Goal: Check status: Check status

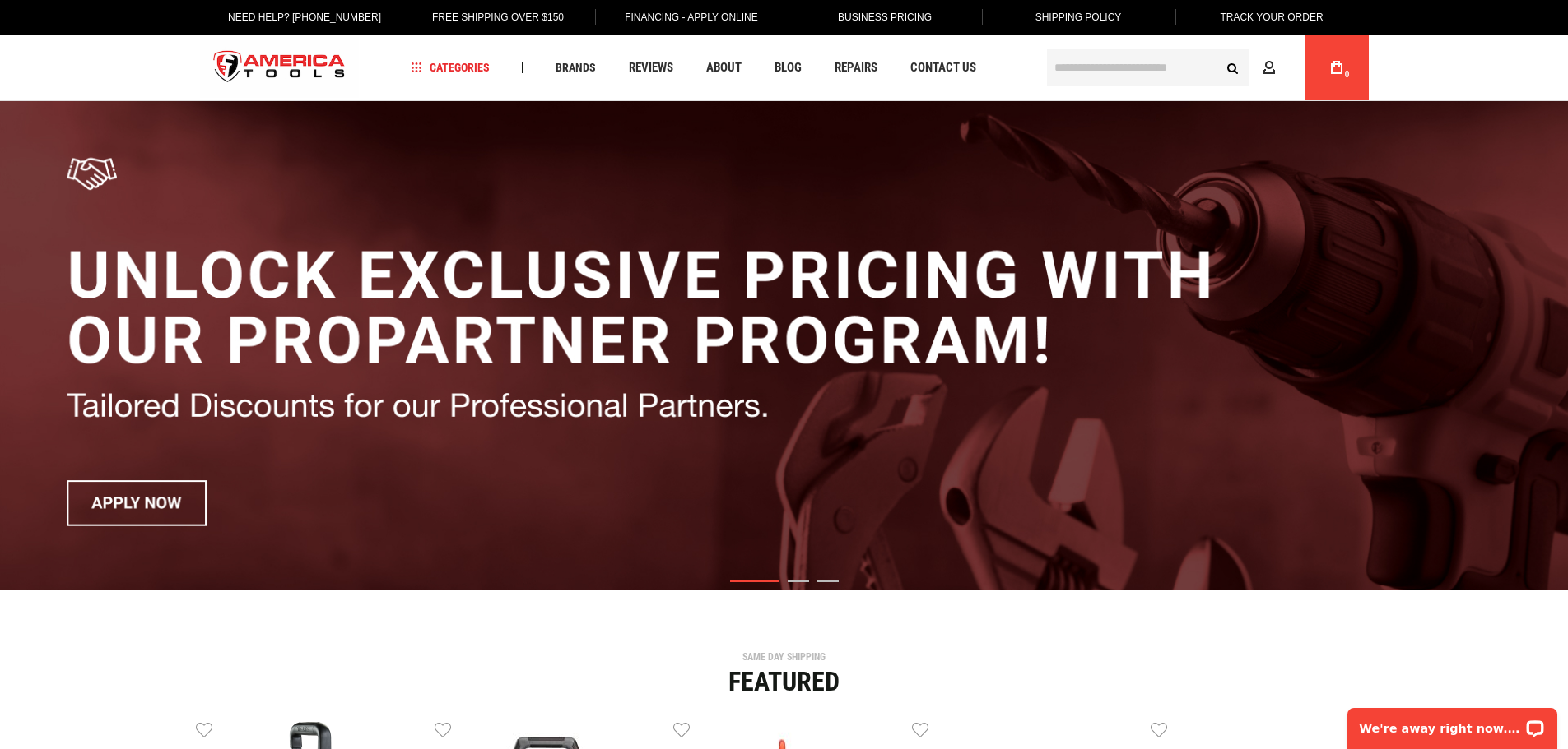
click at [1280, 14] on link "Track Your Order" at bounding box center [1271, 17] width 129 height 35
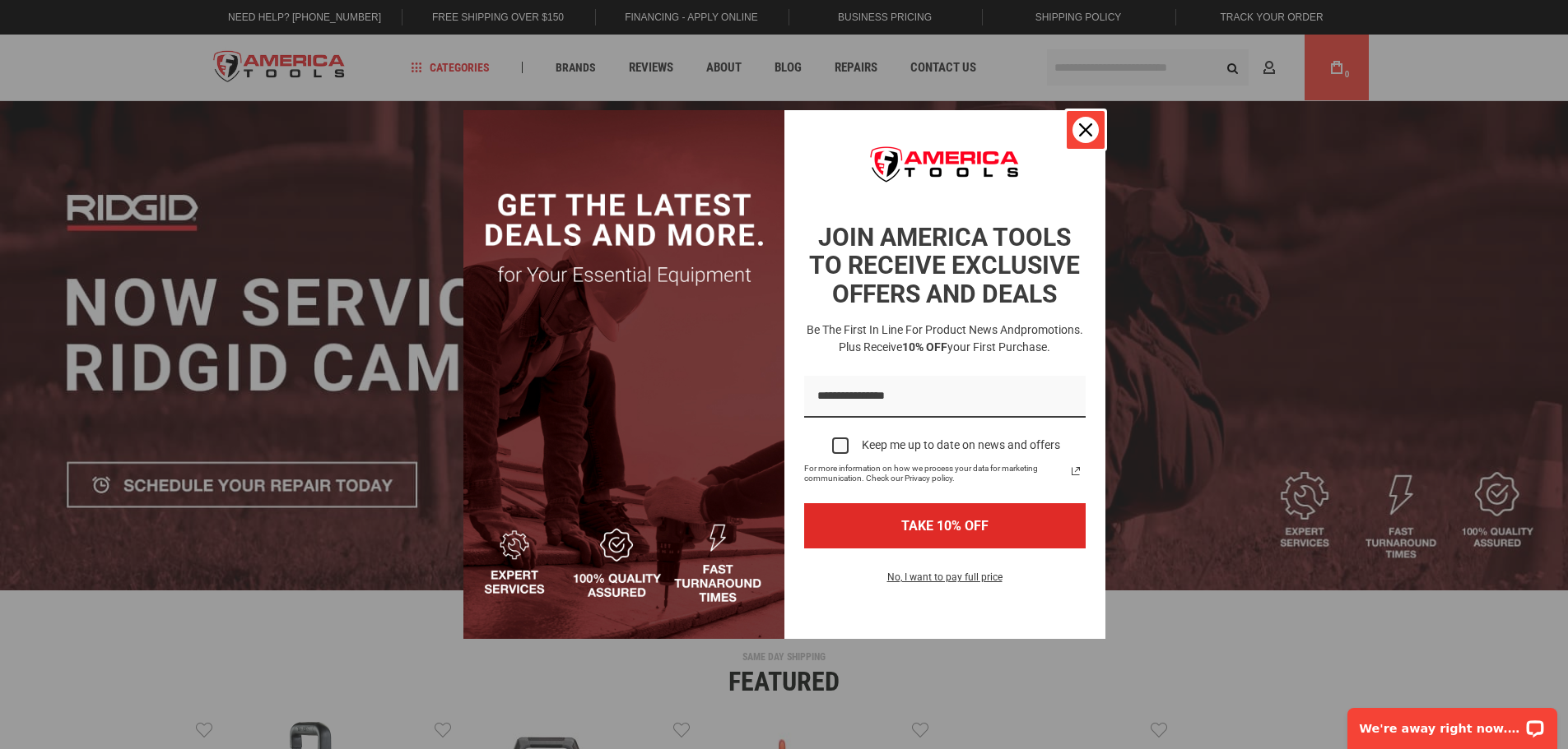
click at [1080, 130] on icon "close icon" at bounding box center [1085, 130] width 13 height 13
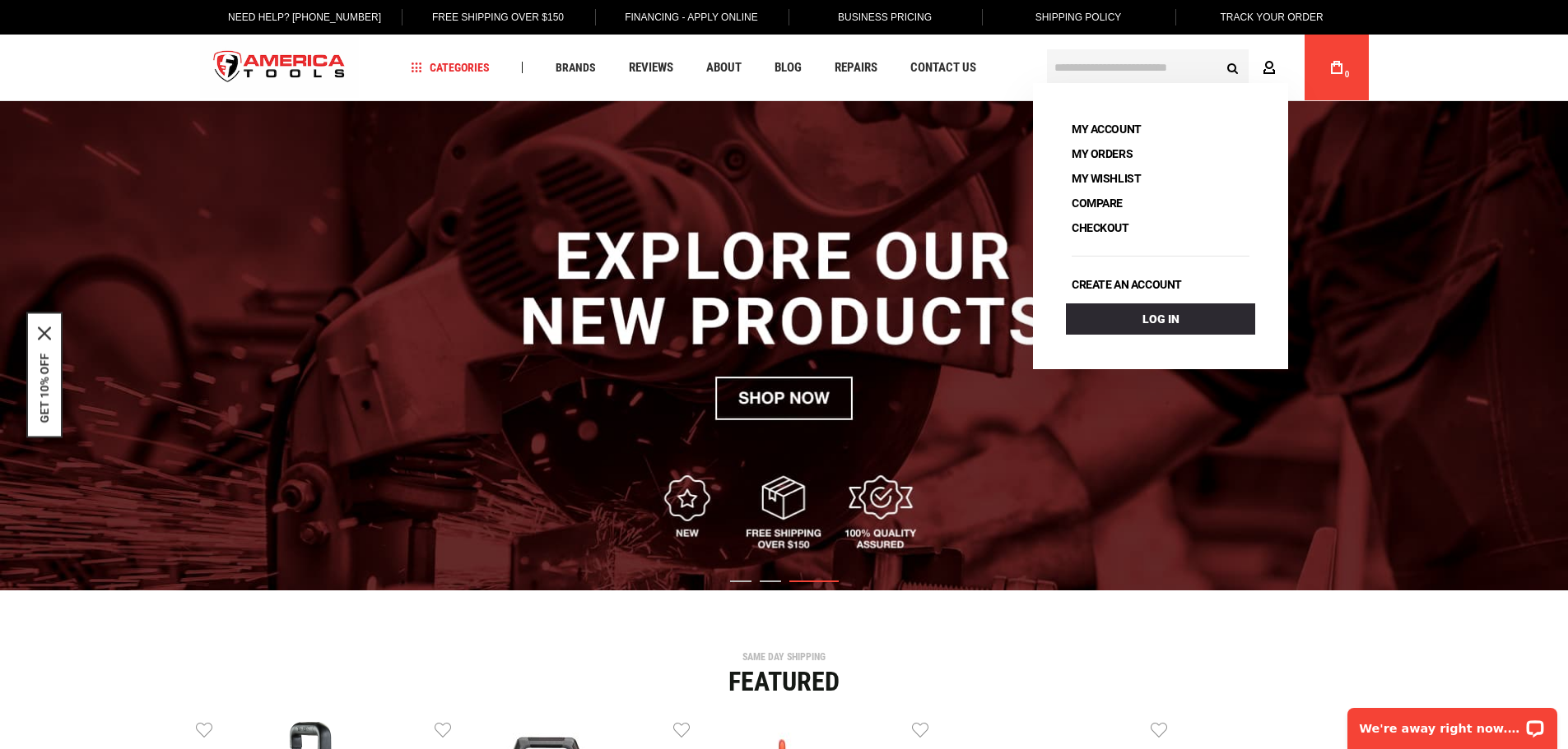
click at [1266, 64] on icon at bounding box center [1269, 68] width 13 height 16
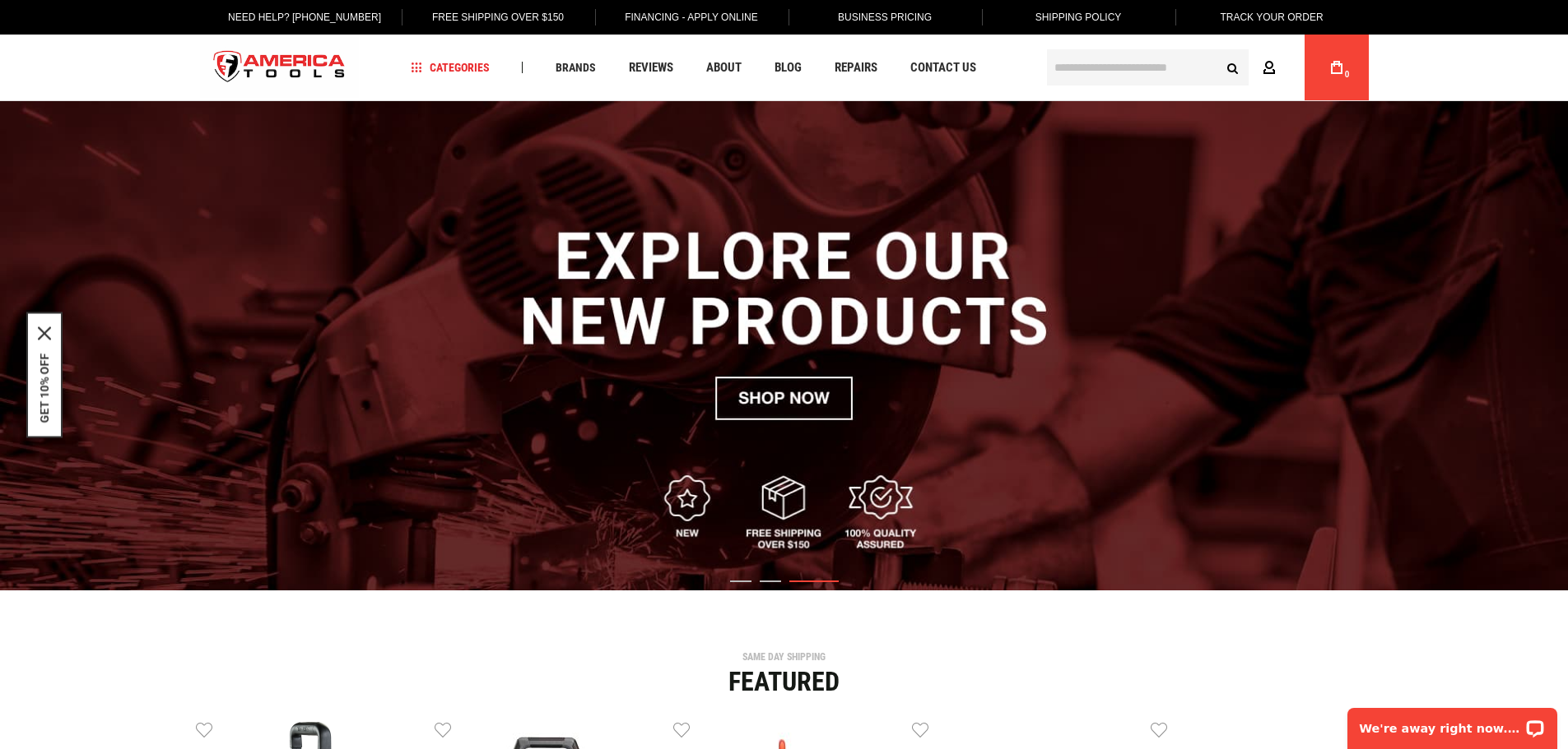
click at [1269, 67] on icon at bounding box center [1269, 68] width 13 height 16
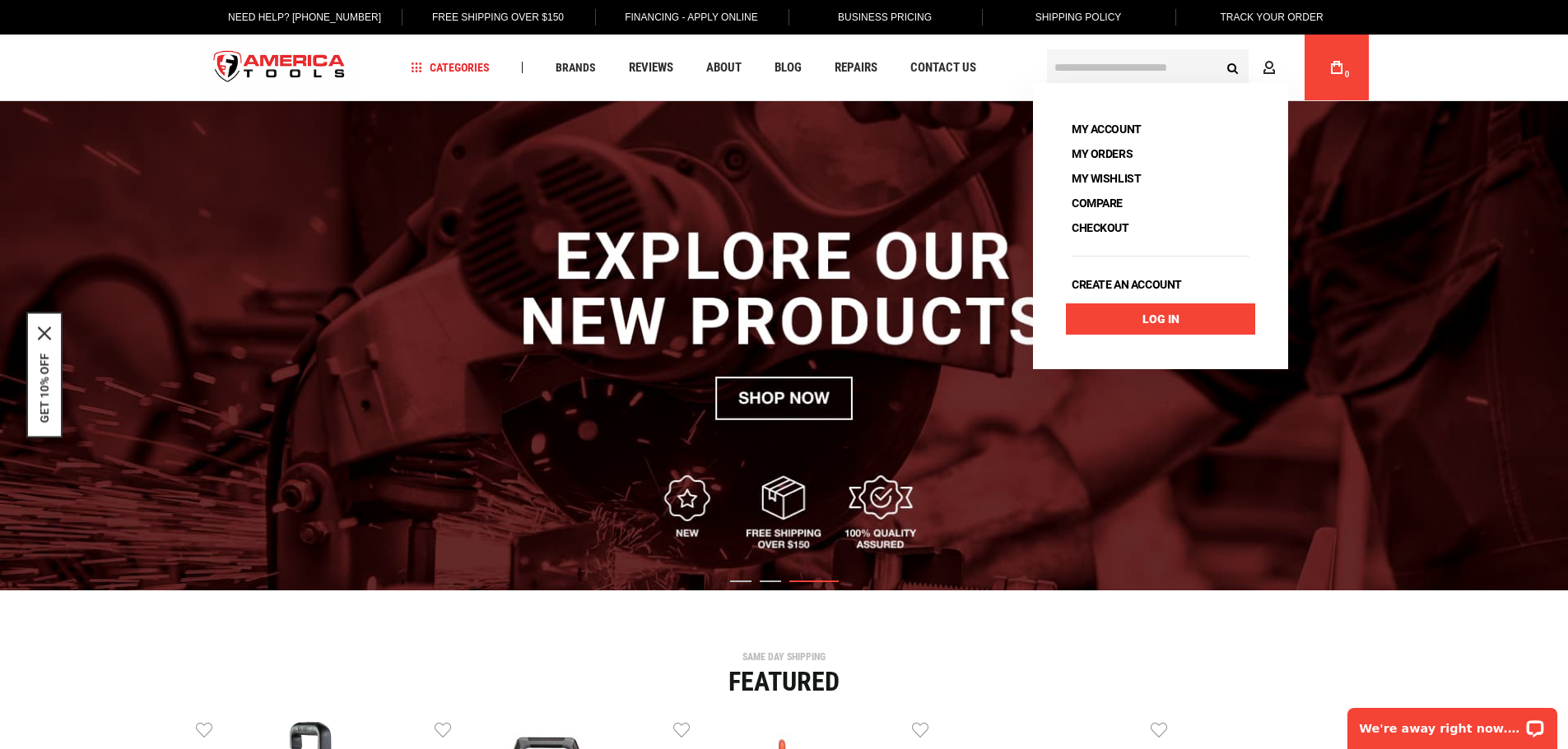
click at [1142, 318] on link "Log In" at bounding box center [1160, 319] width 189 height 31
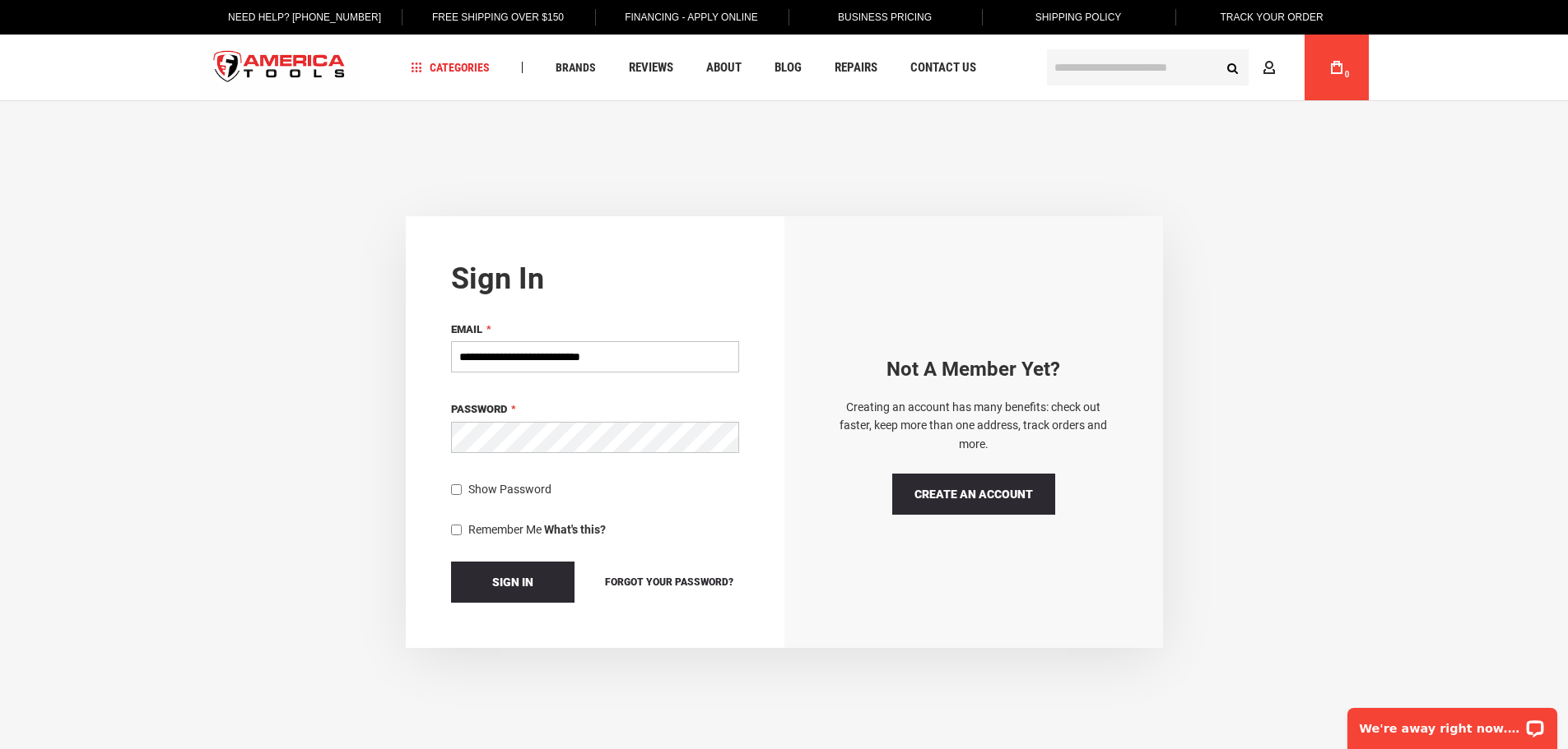
type input "**********"
click at [451, 562] on button "Sign In" at bounding box center [513, 582] width 123 height 41
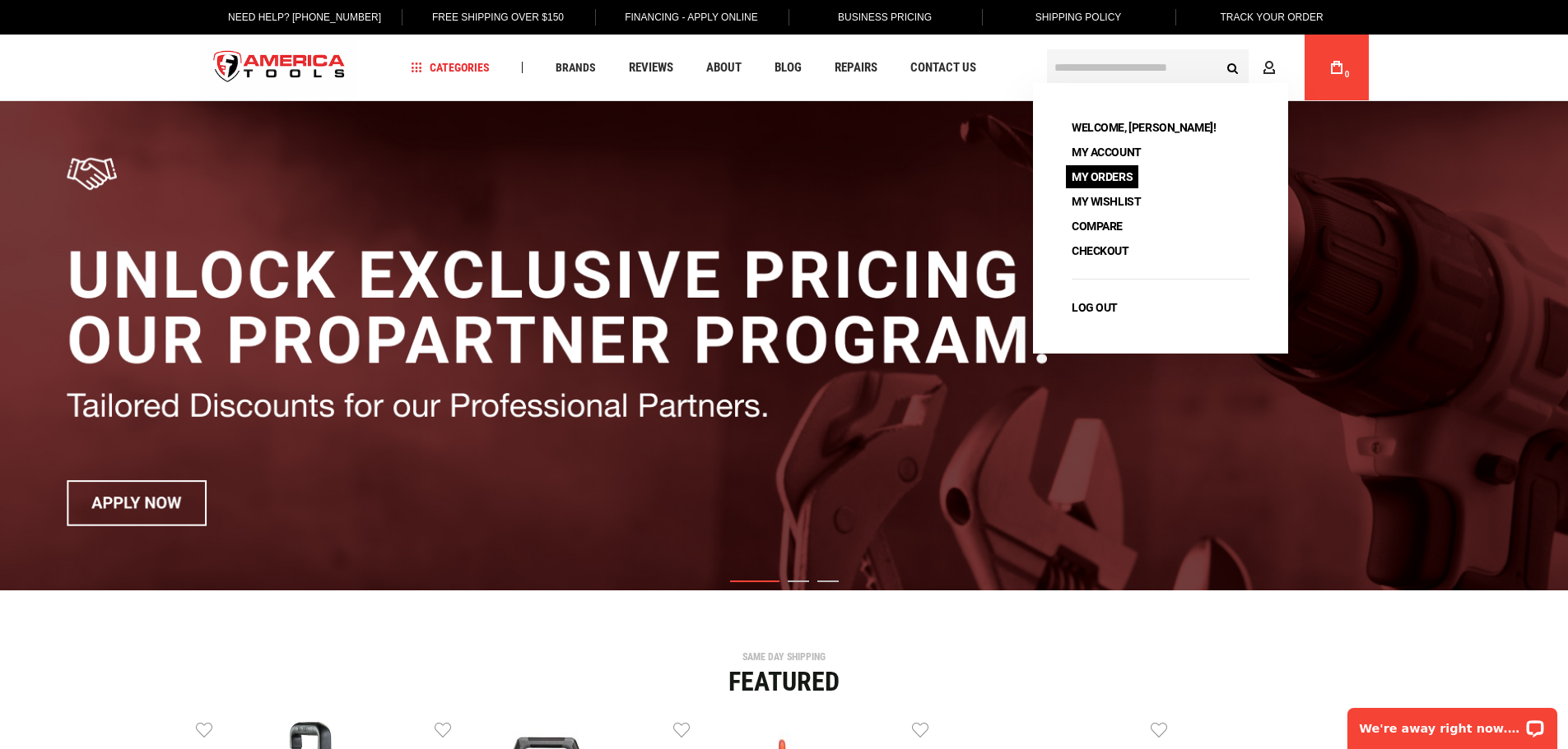
click at [1114, 173] on link "My Orders" at bounding box center [1101, 177] width 73 height 23
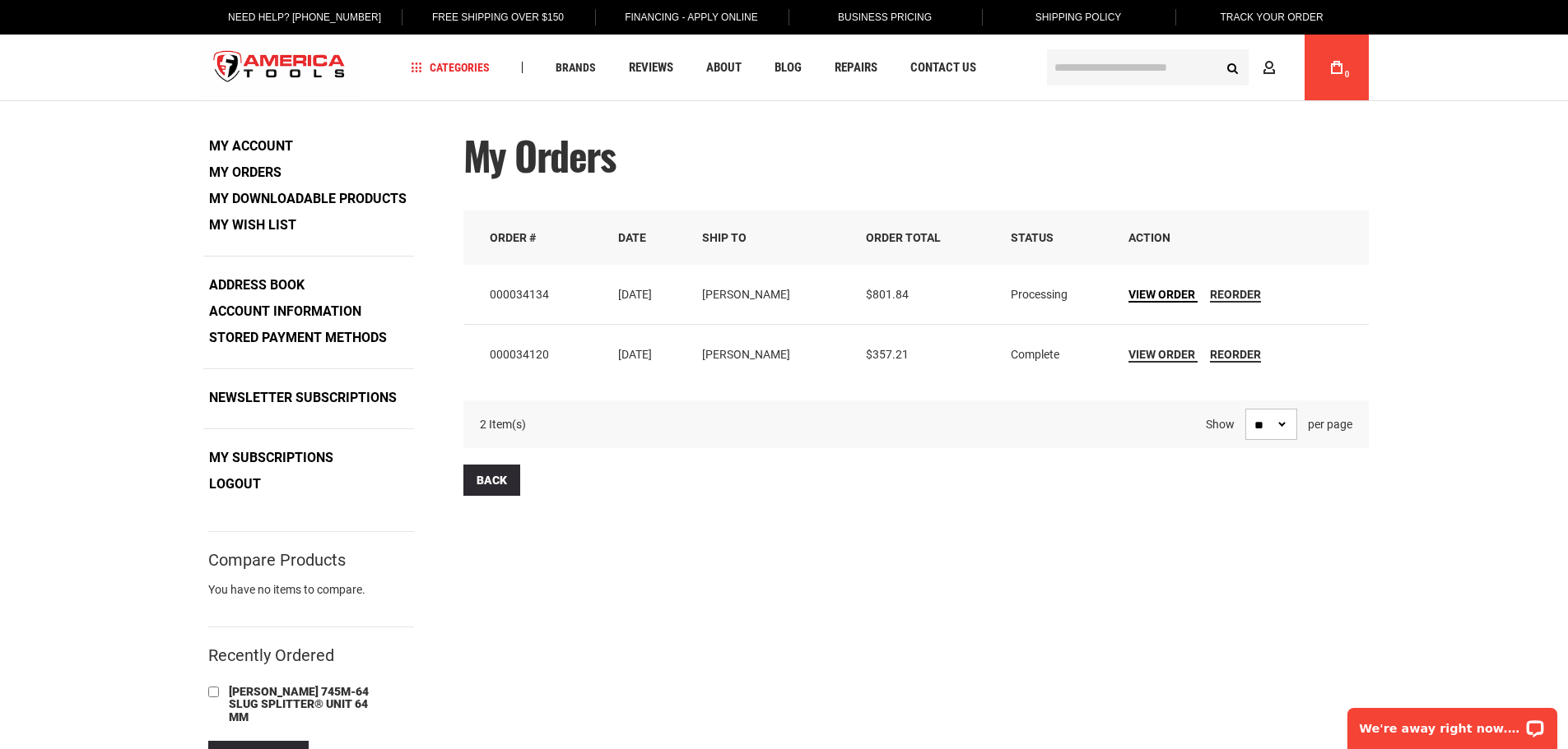
click at [1170, 291] on span "View Order" at bounding box center [1161, 294] width 66 height 13
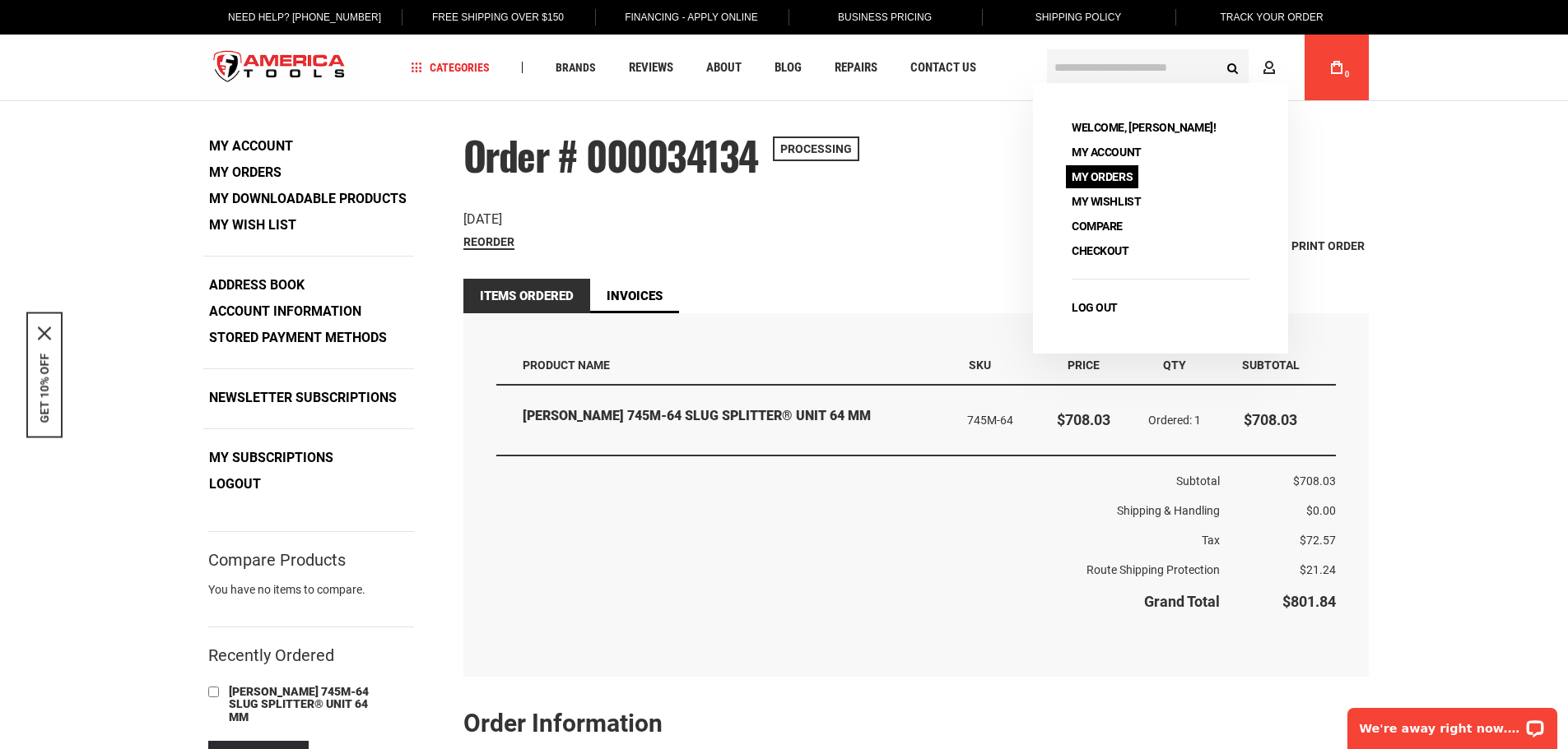
click at [1092, 173] on link "My Orders" at bounding box center [1101, 177] width 73 height 23
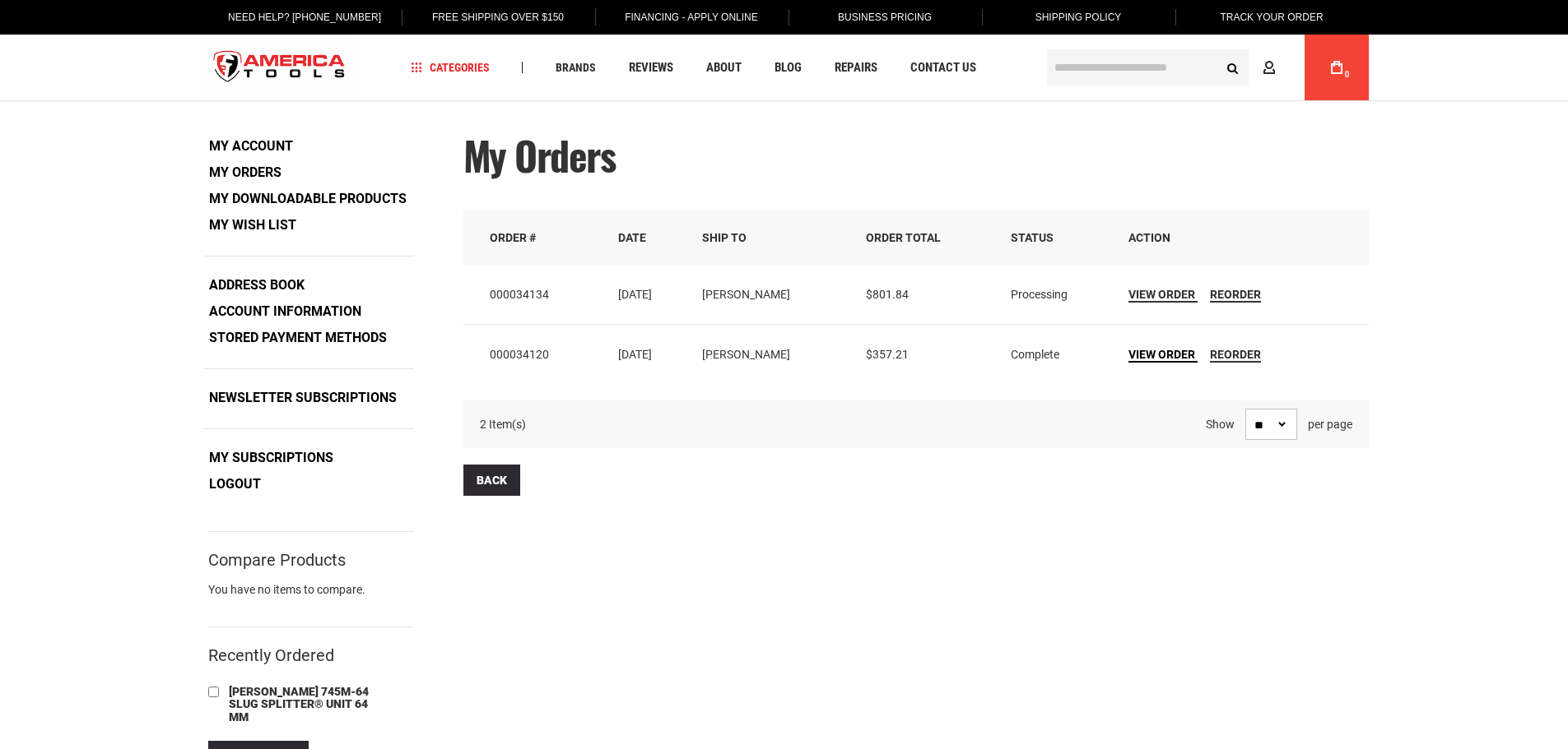
click at [1157, 359] on span "View Order" at bounding box center [1161, 355] width 66 height 13
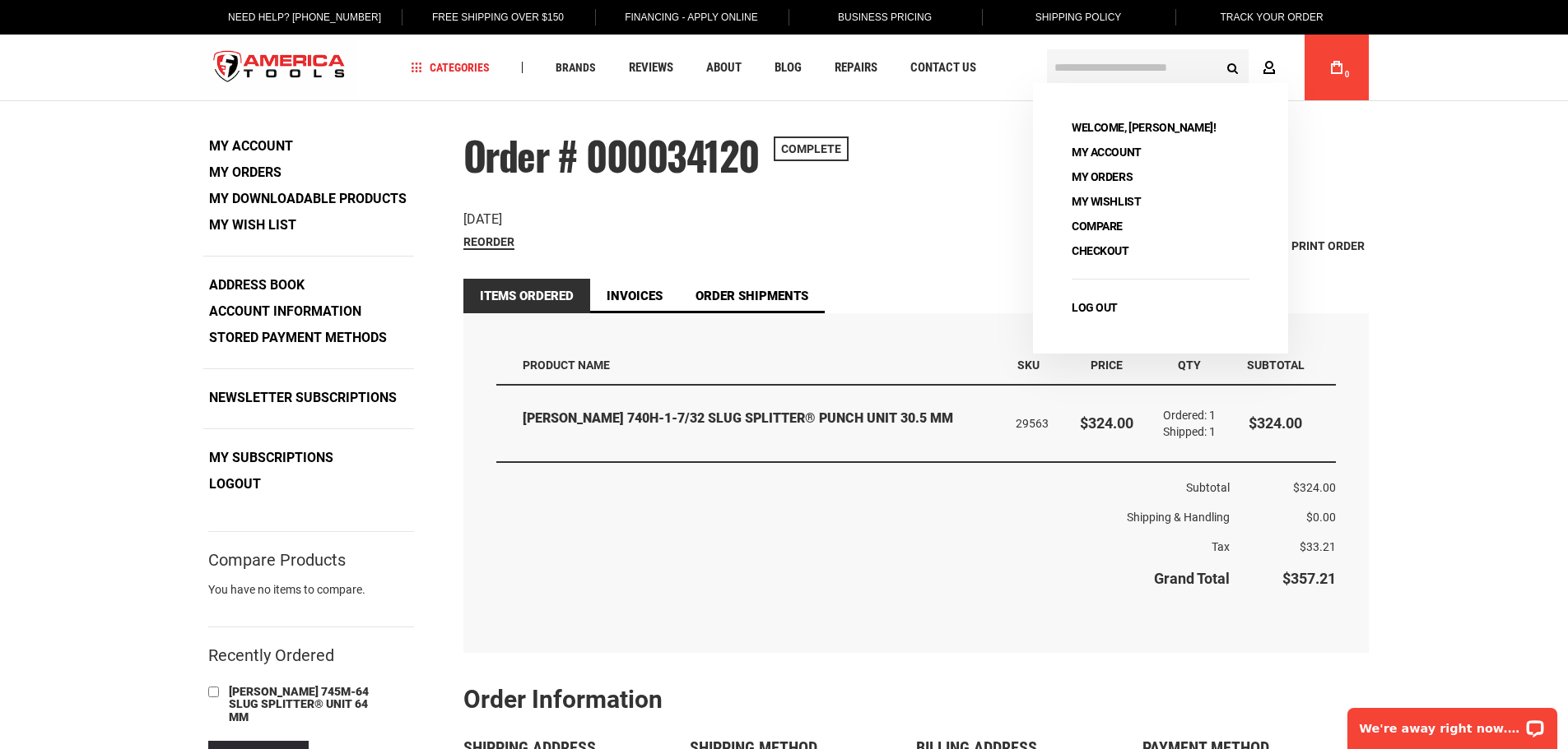
click at [1271, 65] on icon at bounding box center [1269, 68] width 13 height 16
click at [1109, 177] on link "My Orders" at bounding box center [1101, 177] width 73 height 23
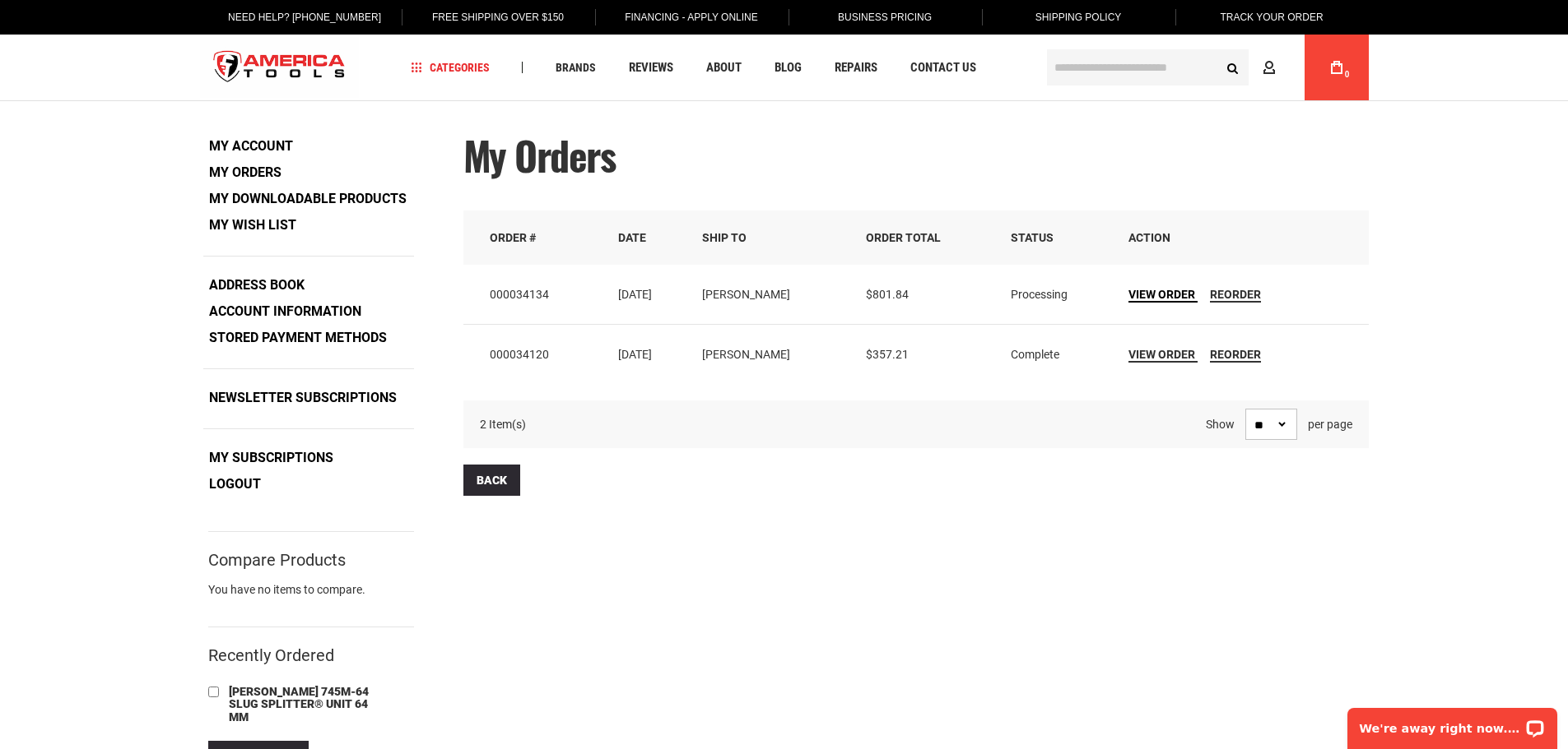
click at [1175, 294] on span "View Order" at bounding box center [1161, 294] width 66 height 13
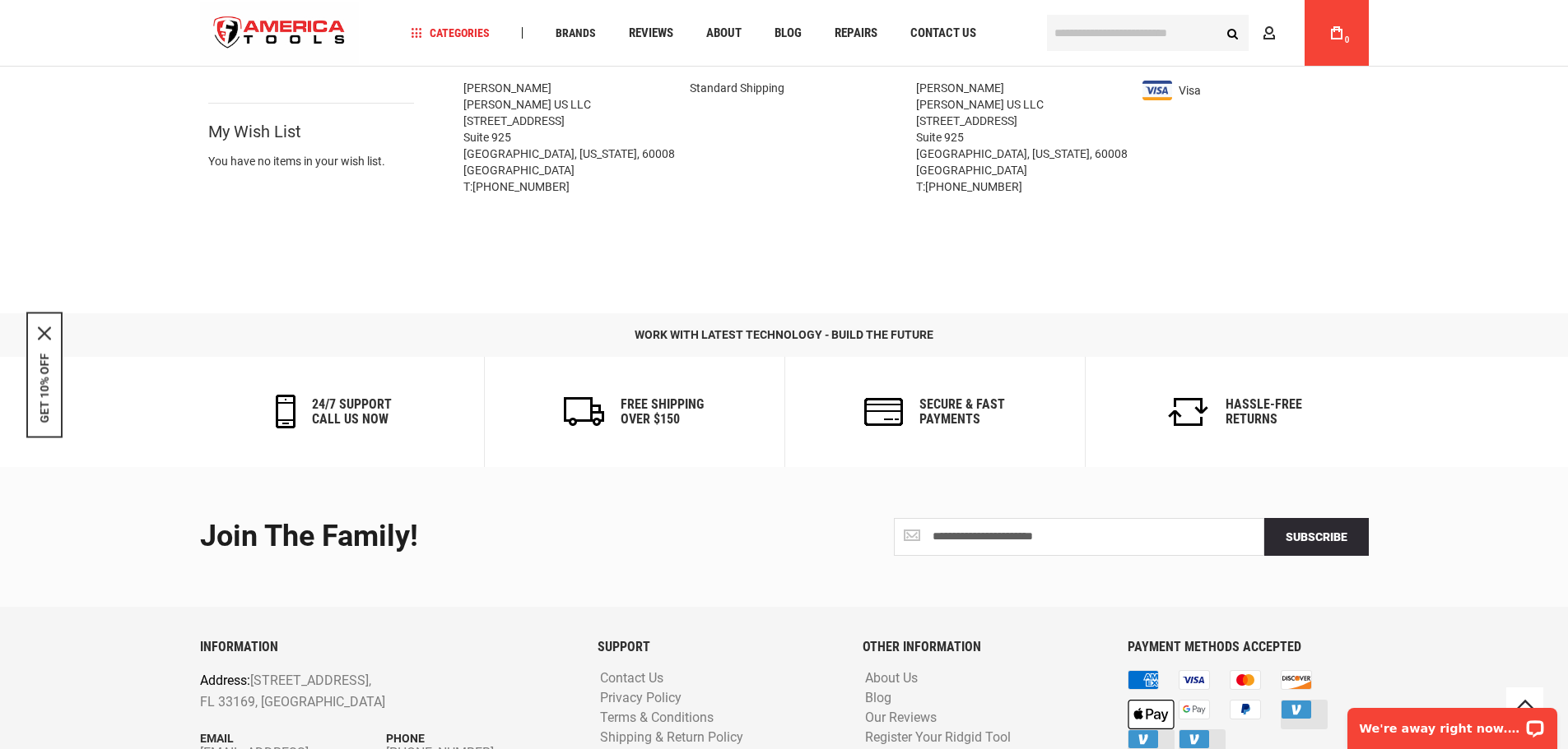
scroll to position [810, 0]
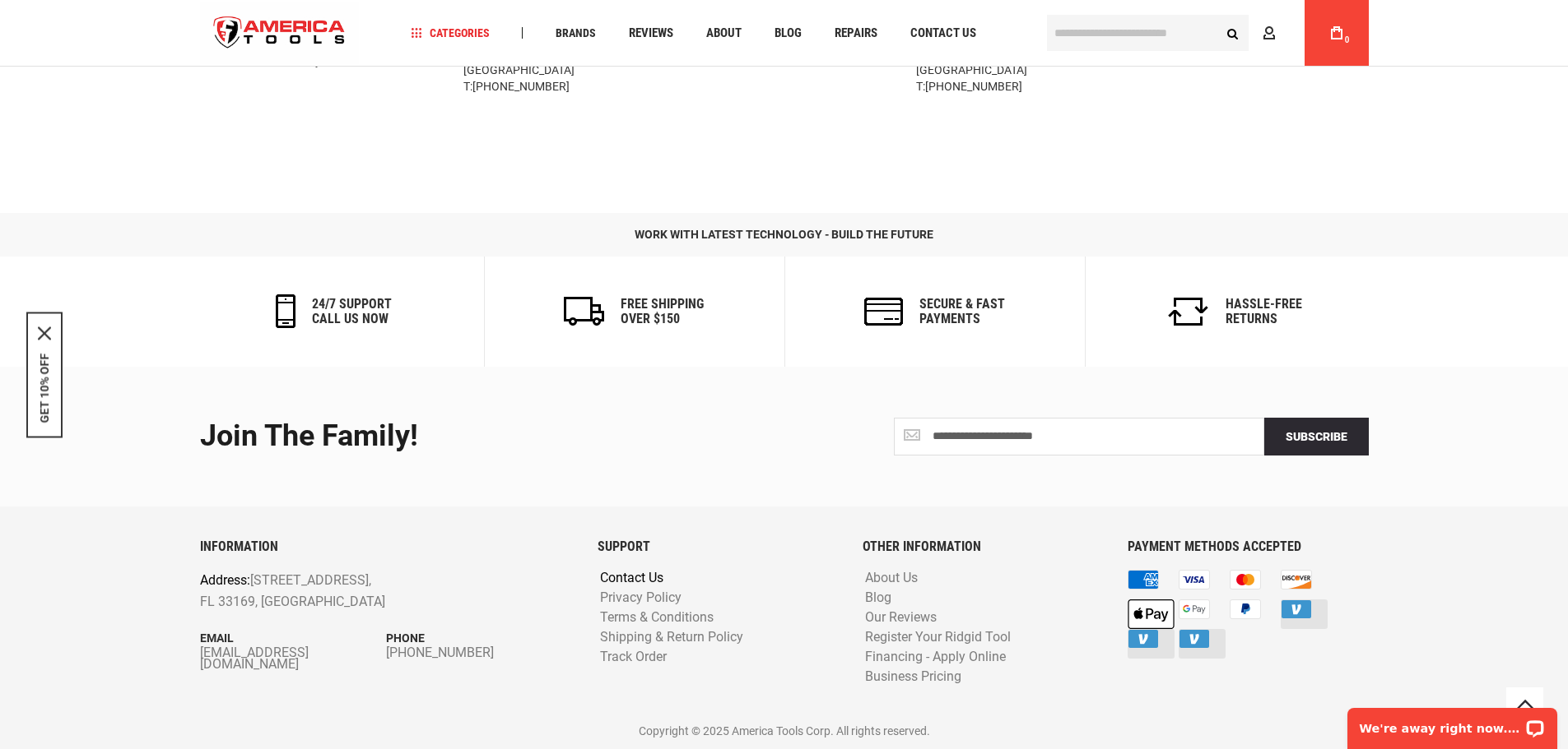
click at [645, 576] on link "Contact Us" at bounding box center [632, 578] width 72 height 16
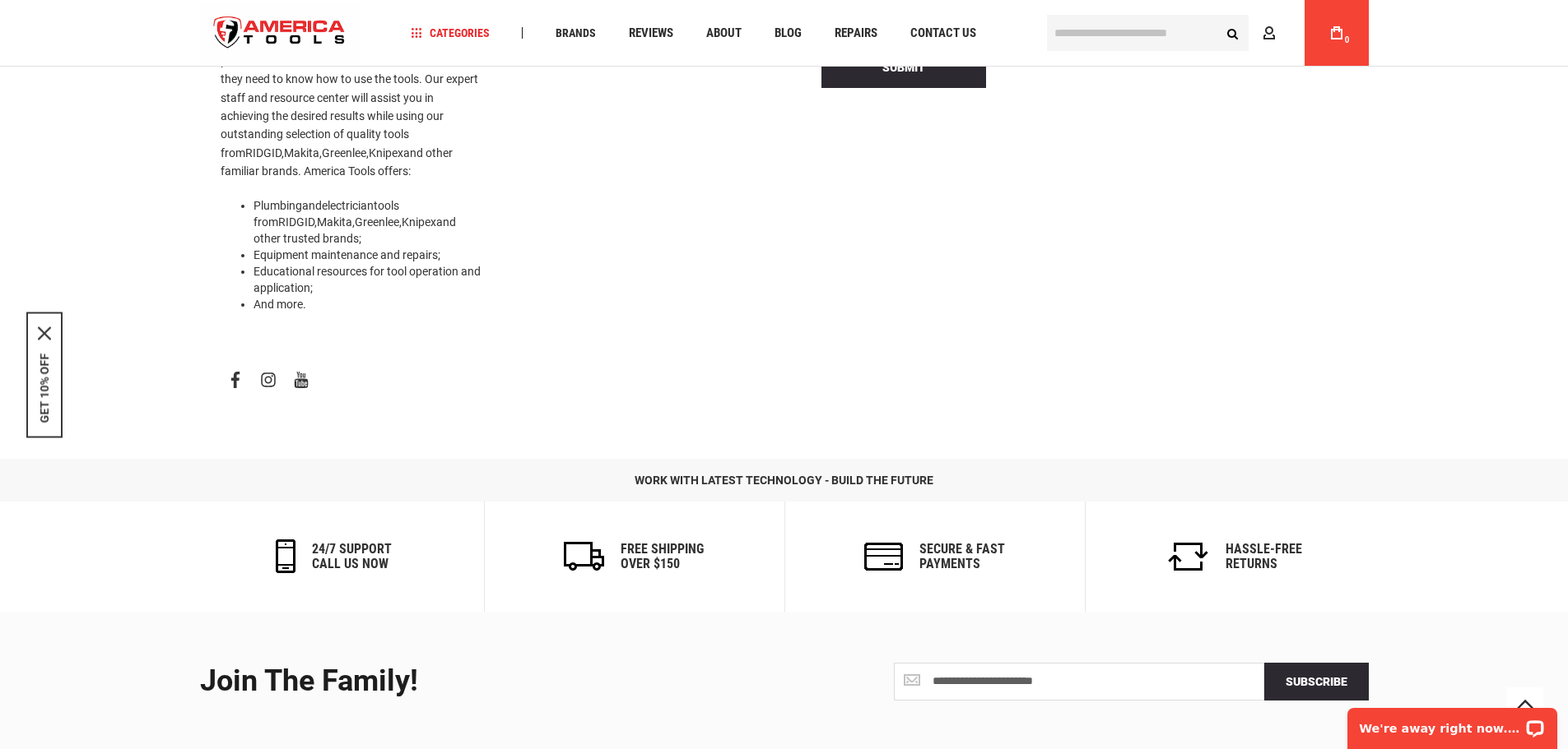
scroll to position [658, 0]
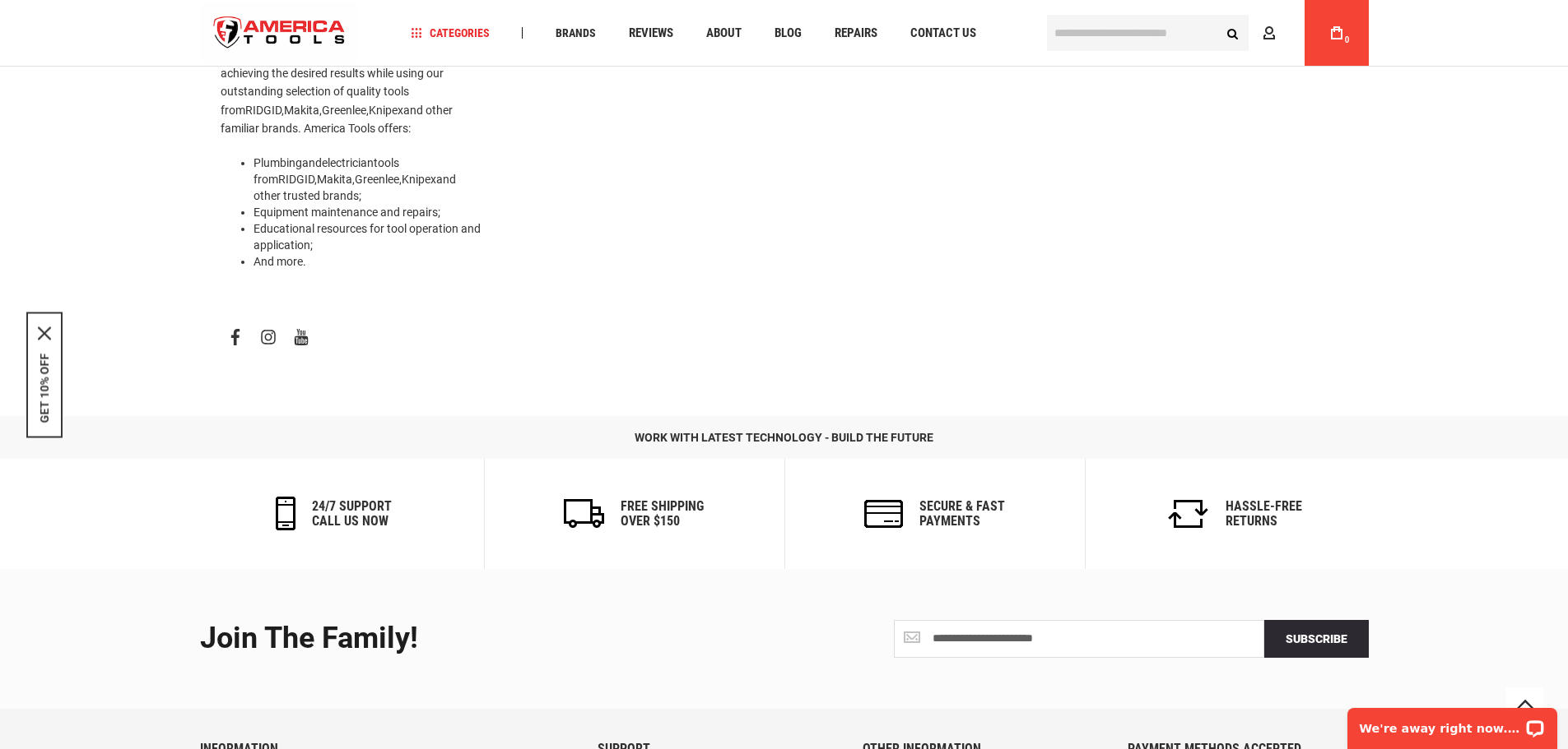
click at [331, 499] on h6 "24/7 support call us now" at bounding box center [352, 514] width 79 height 28
click at [332, 499] on h6 "24/7 support call us now" at bounding box center [352, 514] width 79 height 28
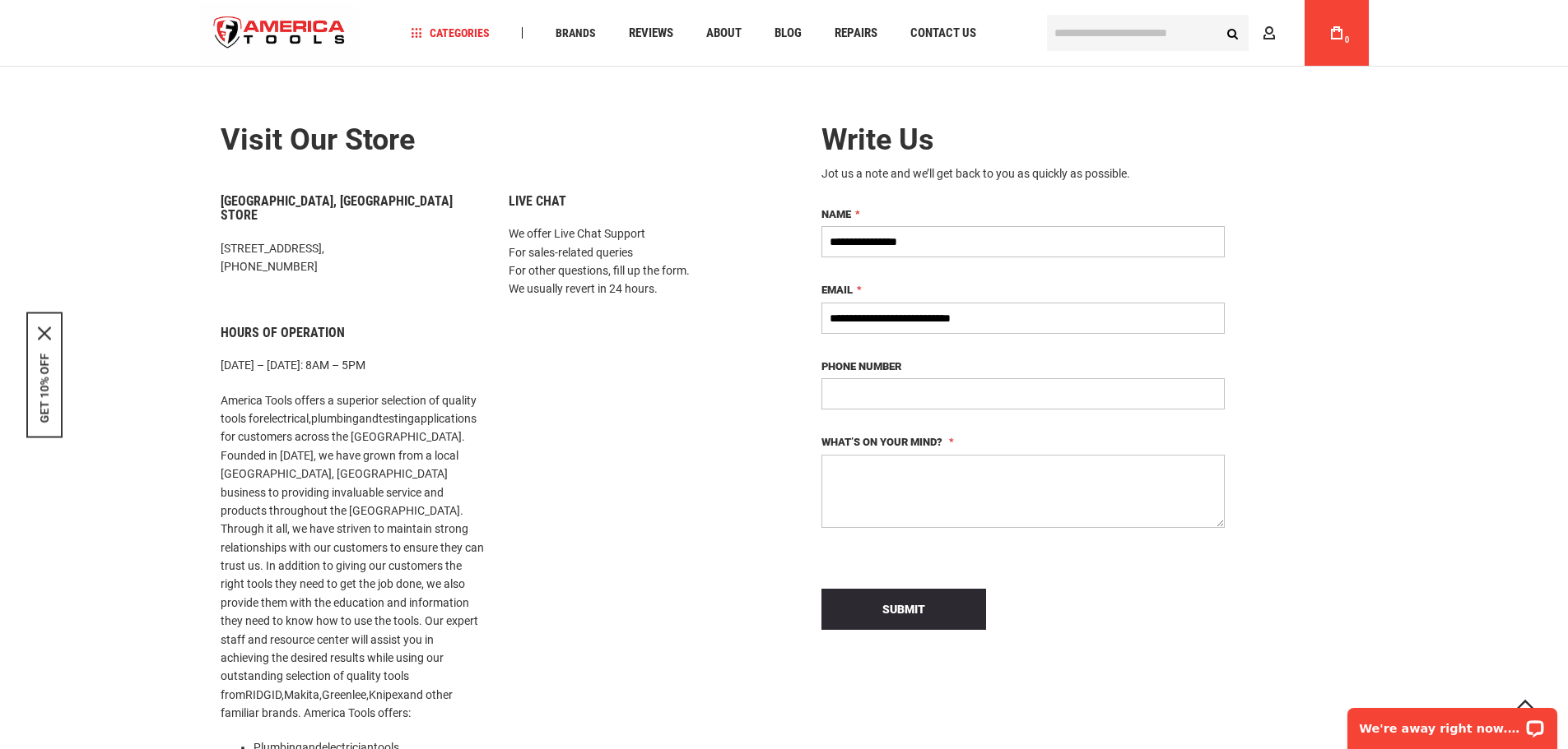
scroll to position [0, 0]
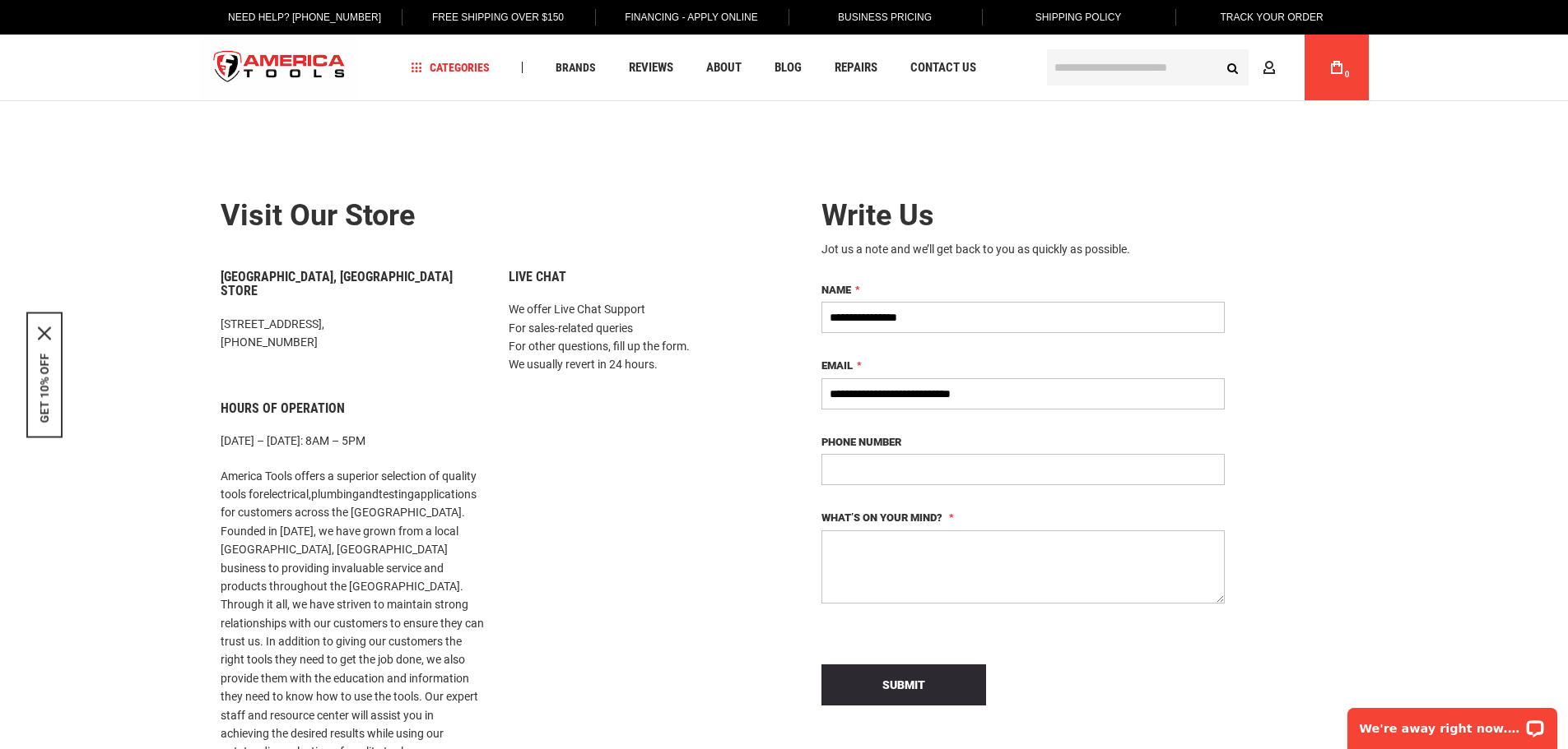
click at [1299, 17] on link "Track Your Order" at bounding box center [1271, 17] width 129 height 35
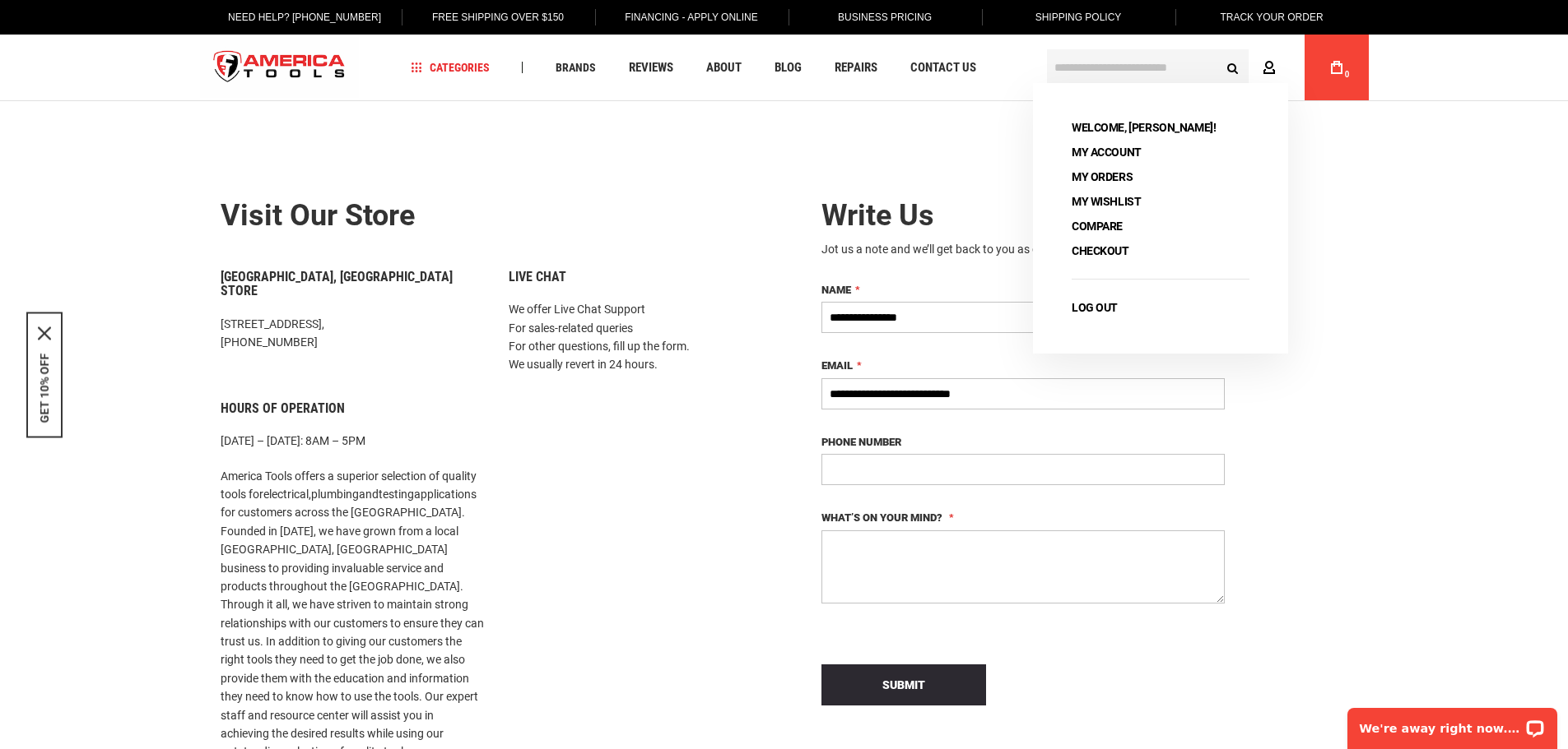
click at [1273, 66] on icon at bounding box center [1269, 68] width 13 height 16
click at [1112, 173] on link "My Orders" at bounding box center [1101, 177] width 73 height 23
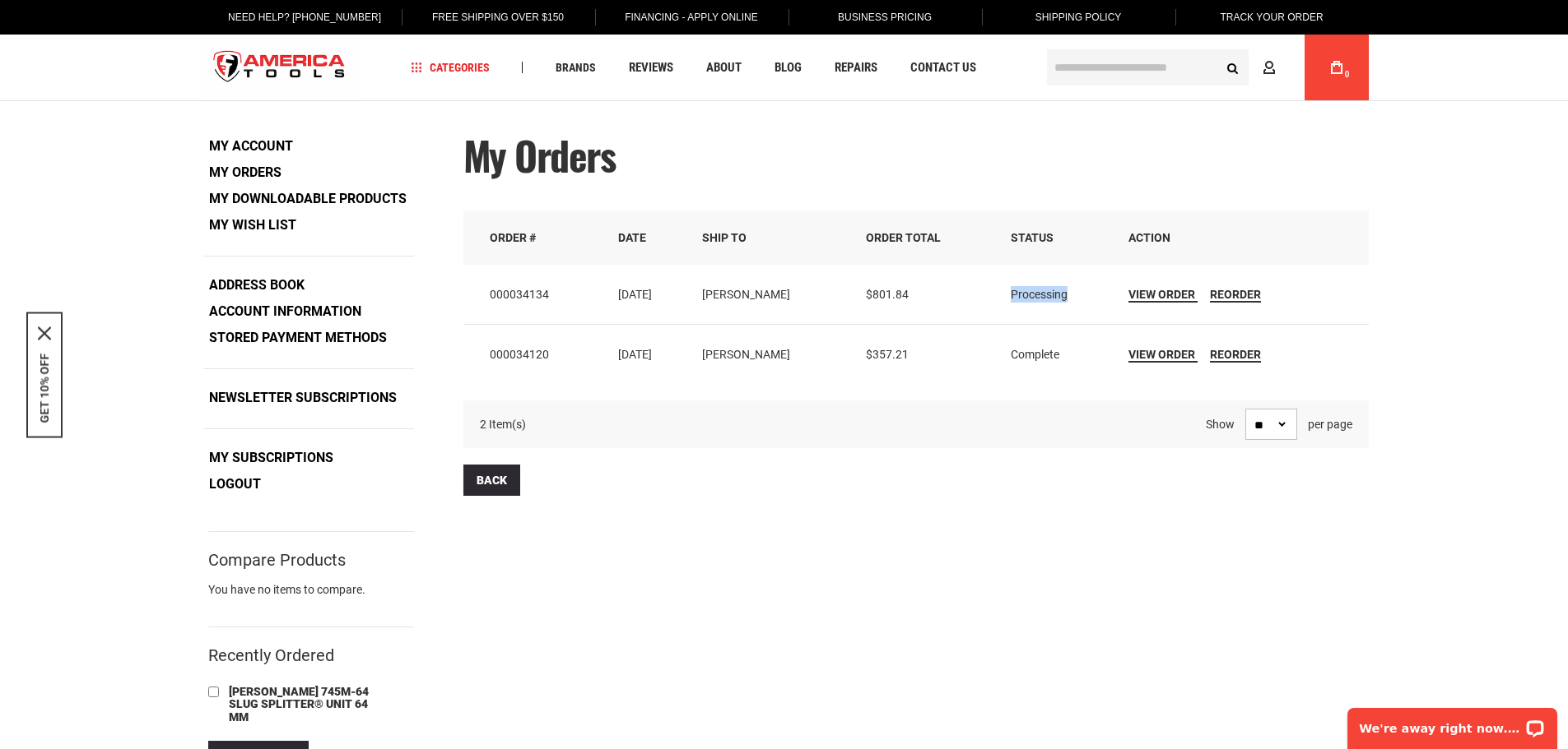
drag, startPoint x: 1074, startPoint y: 291, endPoint x: 1013, endPoint y: 291, distance: 61.0
click at [1013, 291] on td "Processing" at bounding box center [1058, 294] width 117 height 60
drag, startPoint x: 1019, startPoint y: 297, endPoint x: 1085, endPoint y: 302, distance: 66.2
click at [1085, 302] on td "Processing" at bounding box center [1058, 294] width 117 height 60
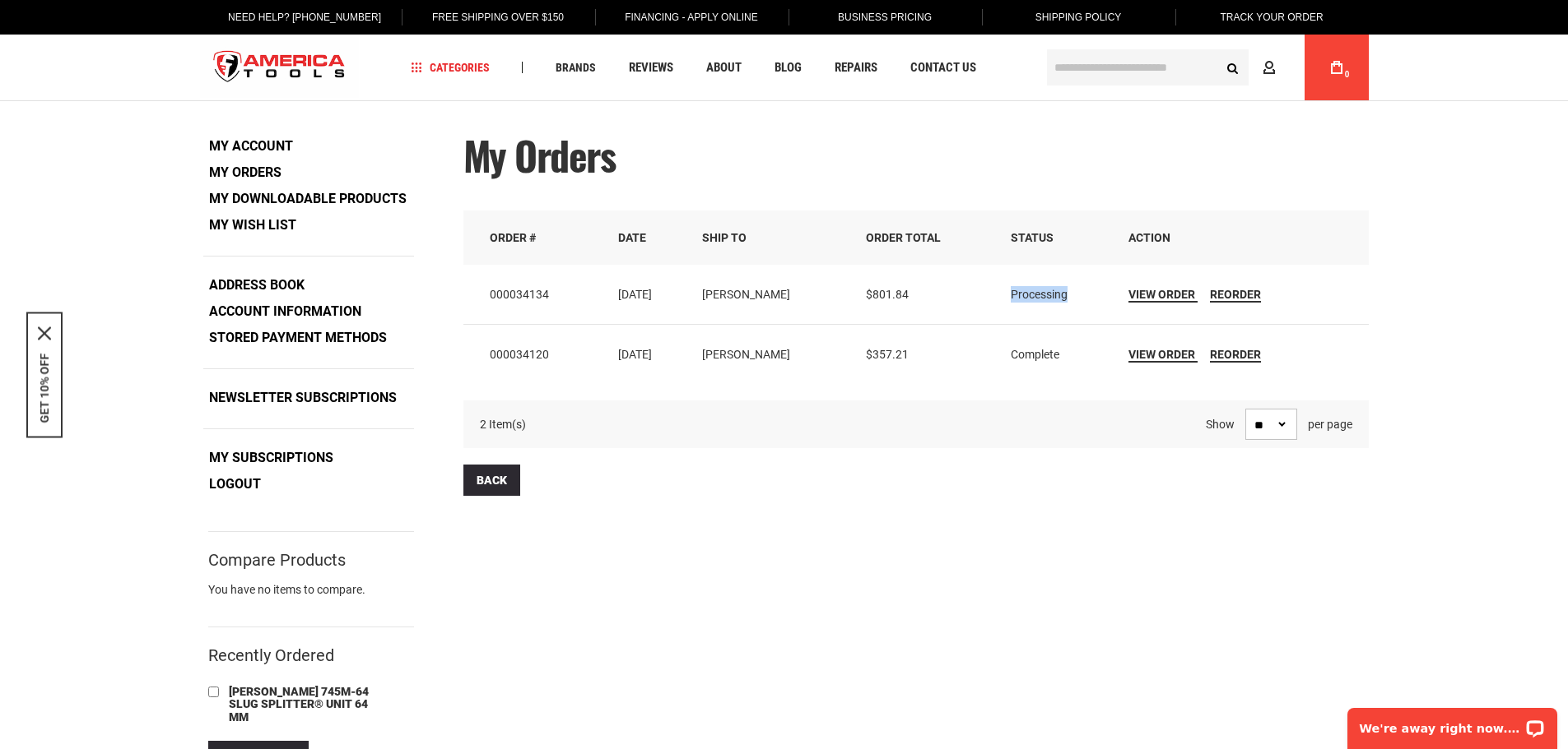
click at [1085, 302] on td "Processing" at bounding box center [1058, 294] width 117 height 60
click at [1147, 292] on span "View Order" at bounding box center [1161, 294] width 66 height 13
click at [1147, 352] on span "View Order" at bounding box center [1161, 355] width 66 height 13
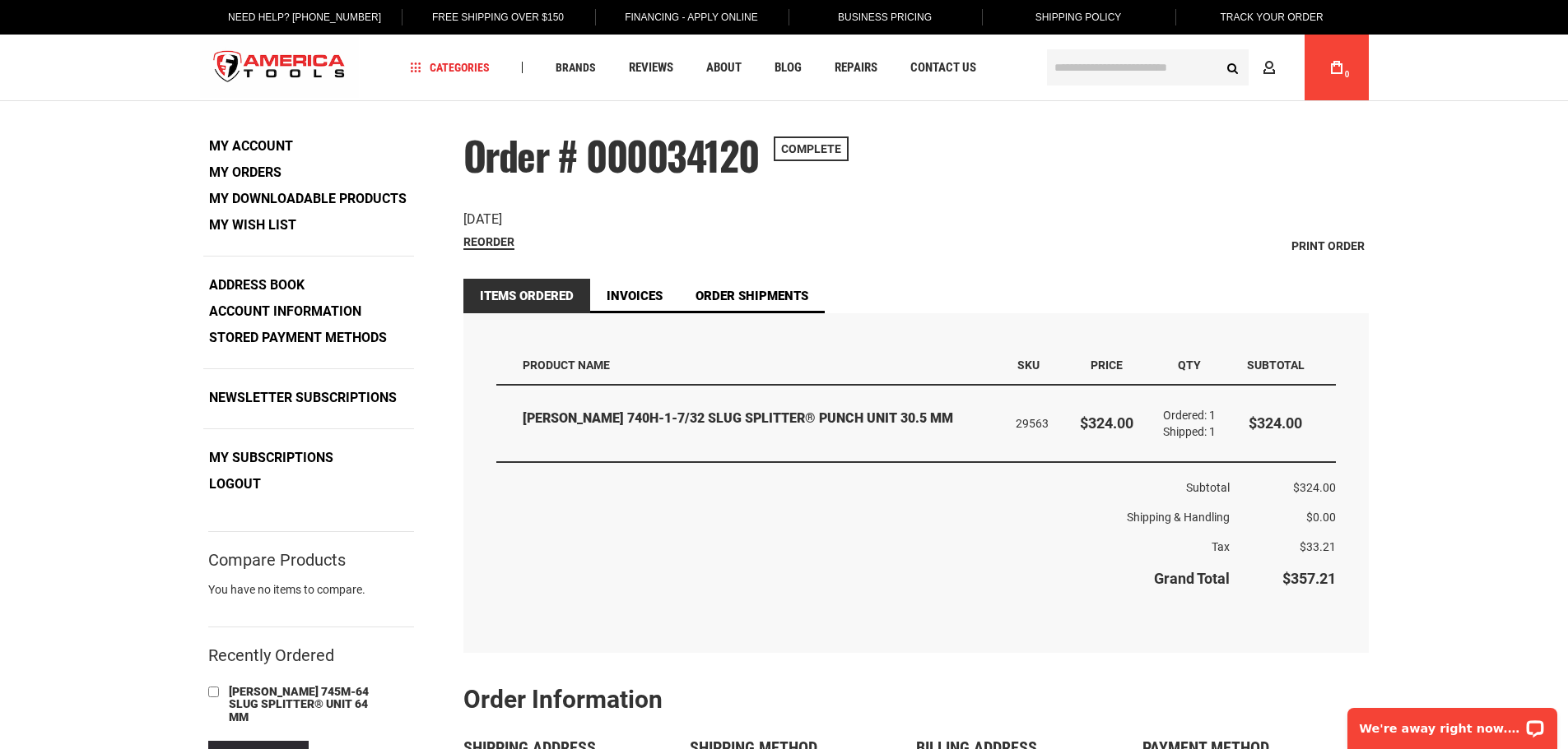
click at [1022, 422] on td "29563" at bounding box center [1034, 424] width 61 height 77
click at [1022, 425] on td "29563" at bounding box center [1034, 424] width 61 height 77
click at [1031, 441] on td "29563" at bounding box center [1034, 424] width 61 height 77
click at [1018, 426] on td "29563" at bounding box center [1034, 424] width 61 height 77
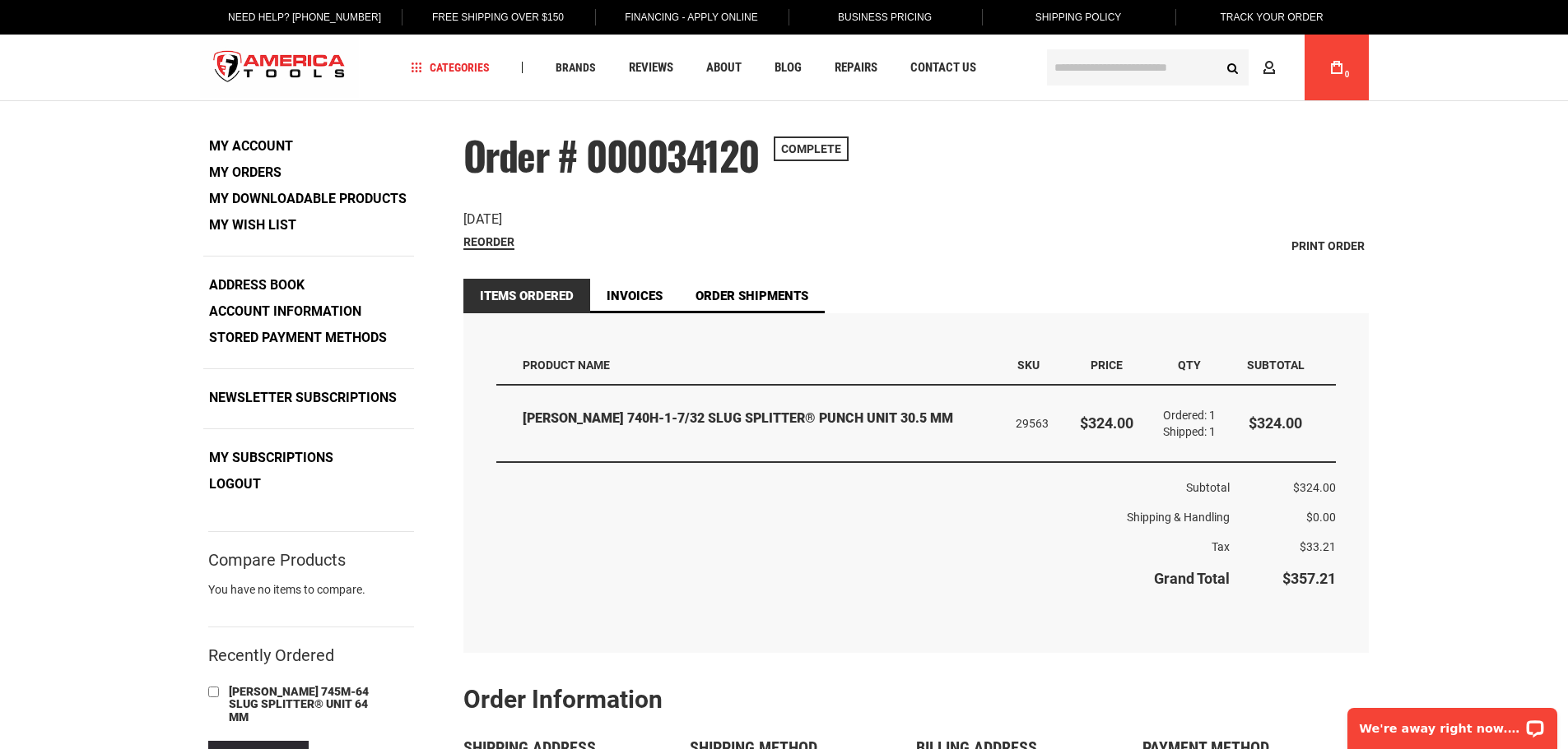
click at [1017, 424] on td "29563" at bounding box center [1034, 424] width 61 height 77
click at [1013, 424] on td "29563" at bounding box center [1034, 424] width 61 height 77
click at [1033, 516] on th "Shipping & Handling" at bounding box center [863, 516] width 734 height 29
click at [478, 243] on span "Reorder" at bounding box center [489, 242] width 51 height 13
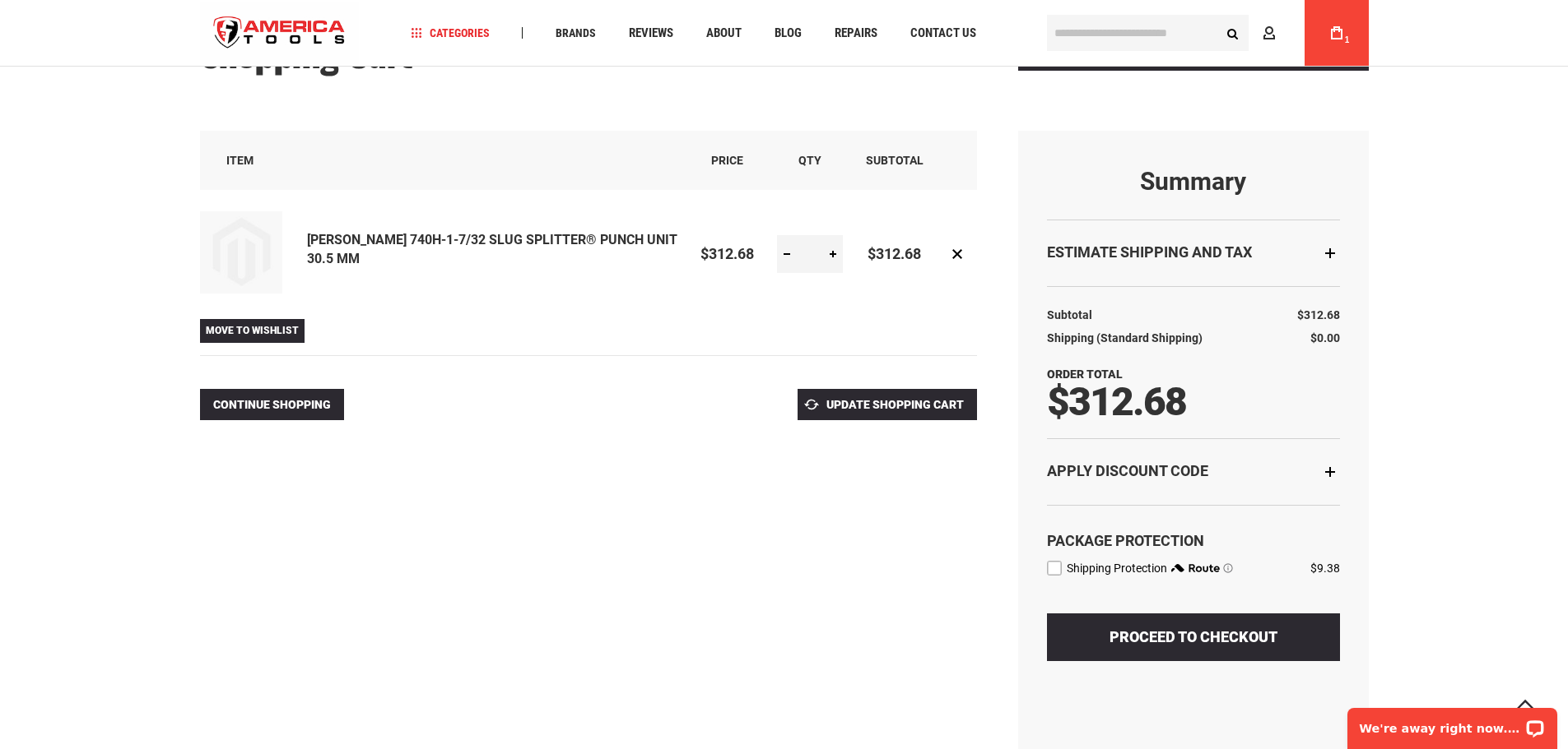
scroll to position [82, 0]
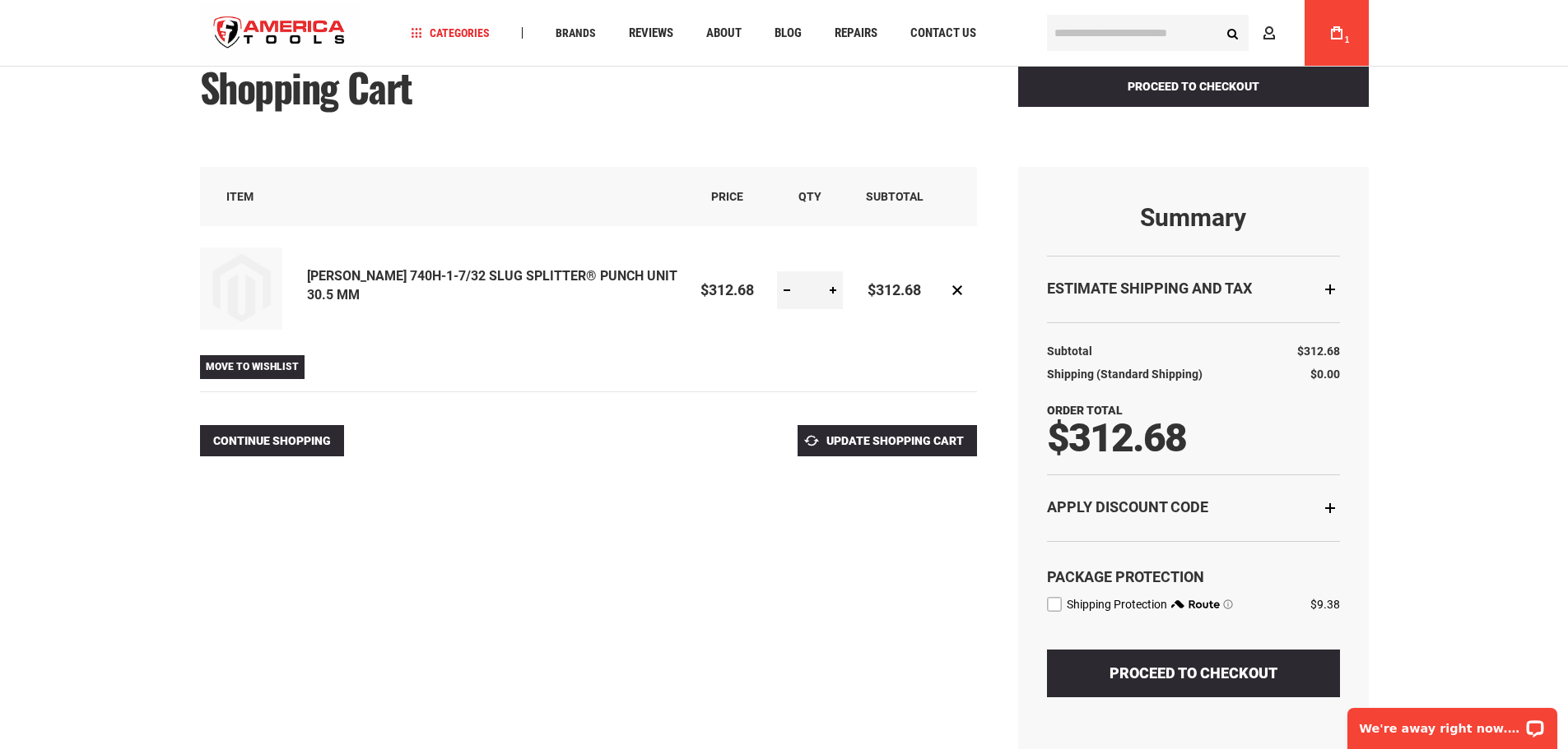
click at [1330, 293] on div "Estimate Shipping and Tax" at bounding box center [1193, 288] width 293 height 66
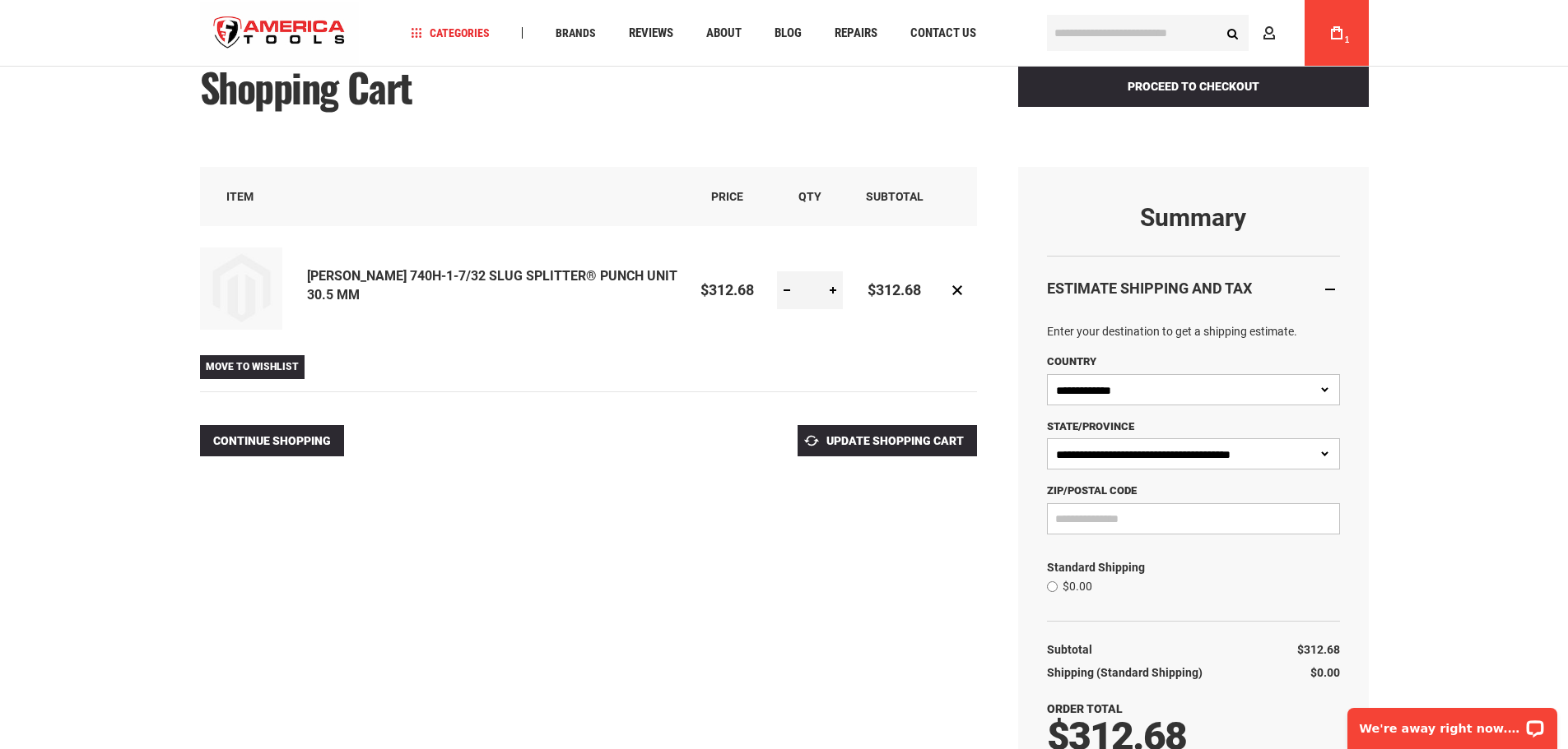
click at [1330, 293] on div "Estimate Shipping and Tax" at bounding box center [1193, 288] width 293 height 66
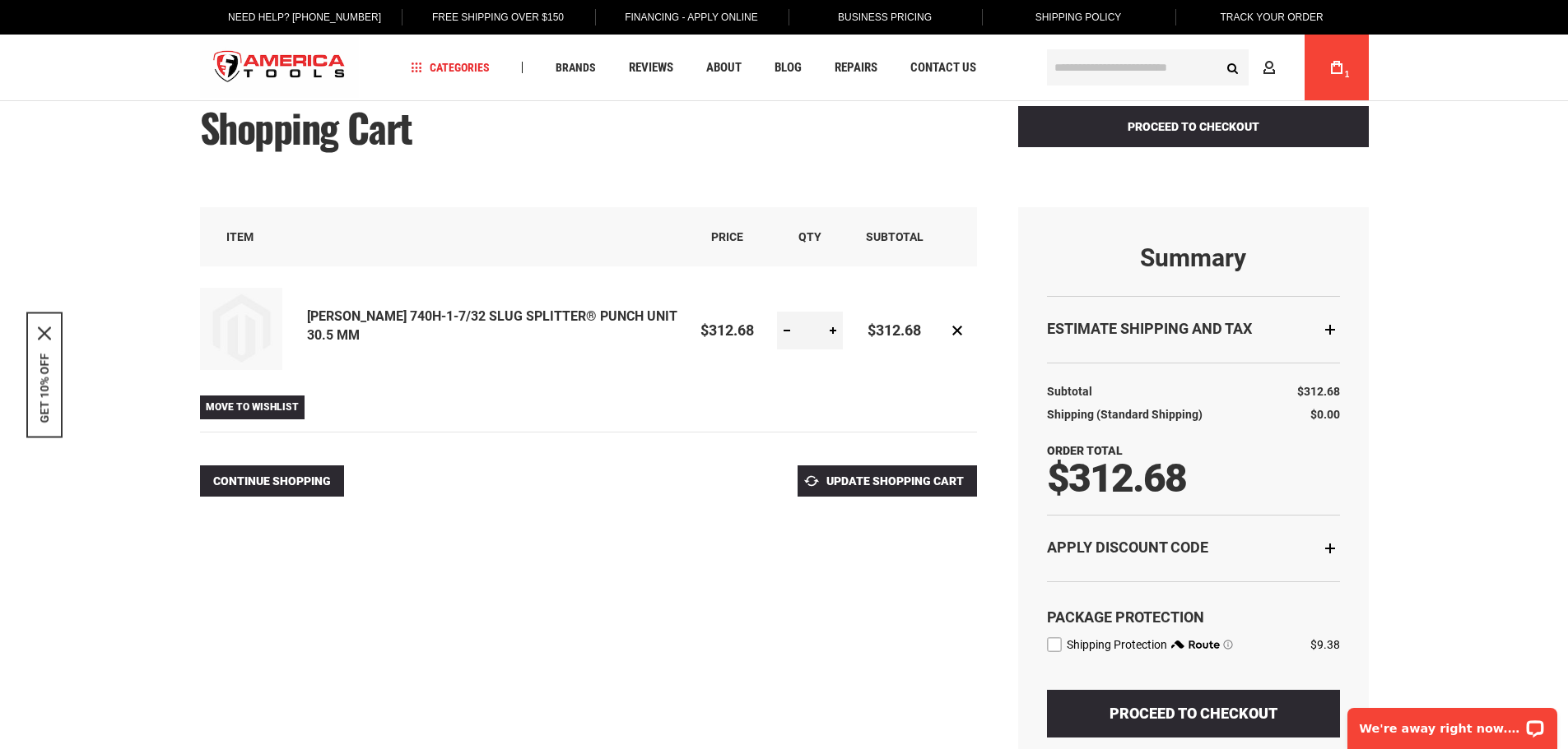
scroll to position [0, 0]
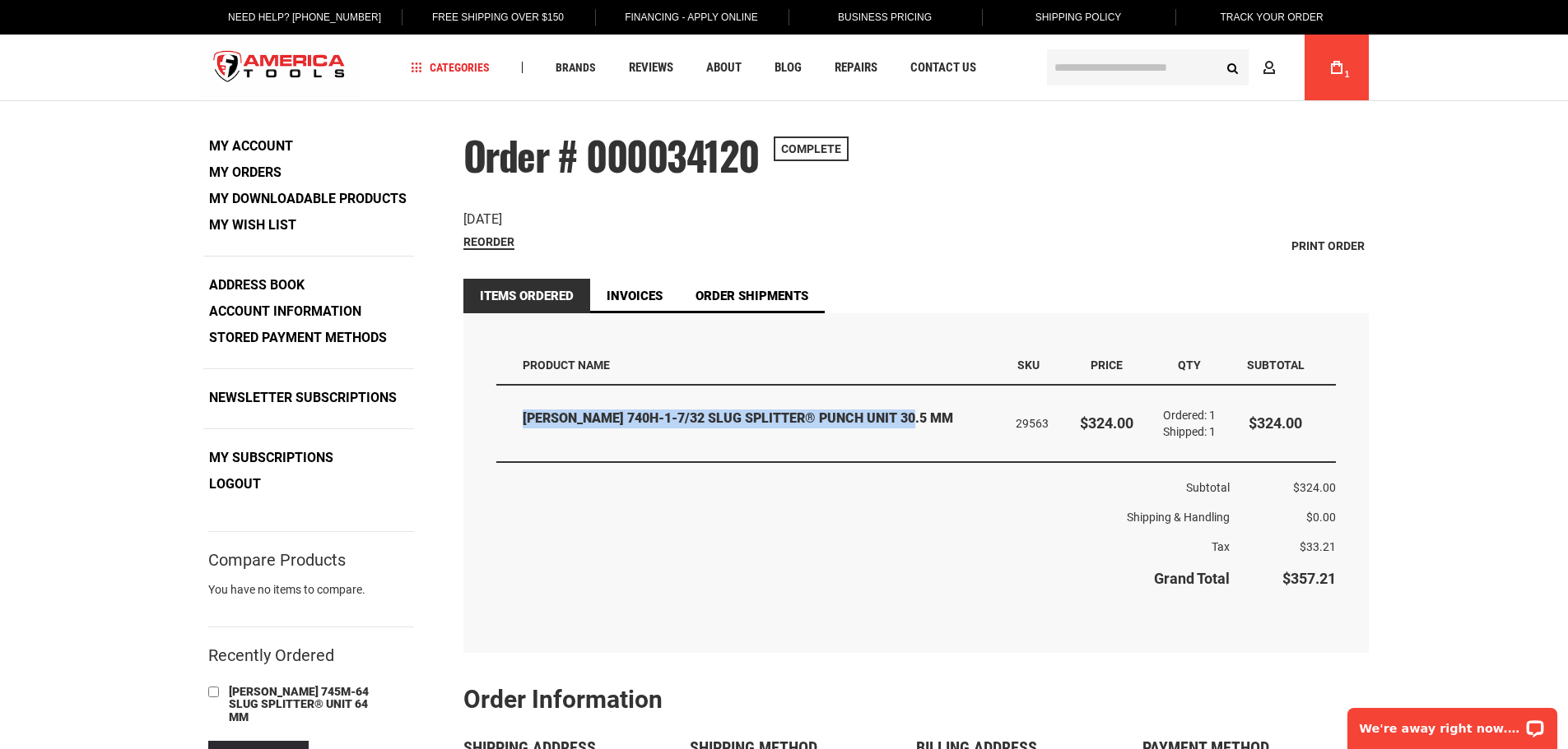
drag, startPoint x: 916, startPoint y: 420, endPoint x: 524, endPoint y: 411, distance: 392.1
click at [524, 411] on strong "[PERSON_NAME] 740H-1-7/32 SLUG SPLITTER® PUNCH UNIT 30.5 MM" at bounding box center [757, 419] width 470 height 19
drag, startPoint x: 522, startPoint y: 418, endPoint x: 925, endPoint y: 426, distance: 403.1
click at [925, 426] on strong "[PERSON_NAME] 740H-1-7/32 SLUG SPLITTER® PUNCH UNIT 30.5 MM" at bounding box center [757, 419] width 470 height 19
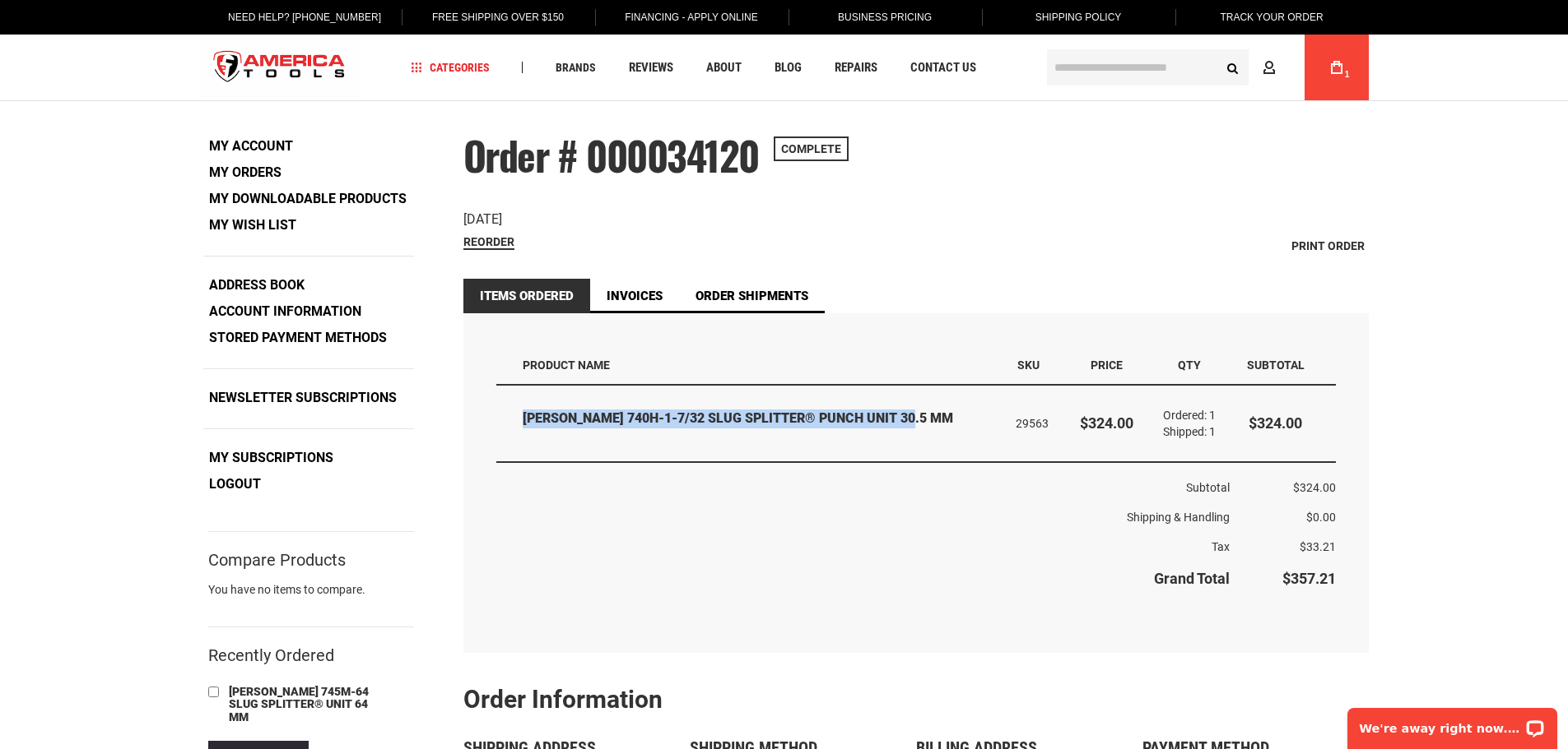
click at [925, 426] on strong "[PERSON_NAME] 740H-1-7/32 SLUG SPLITTER® PUNCH UNIT 30.5 MM" at bounding box center [757, 419] width 470 height 19
drag, startPoint x: 924, startPoint y: 420, endPoint x: 523, endPoint y: 413, distance: 401.1
click at [523, 413] on strong "[PERSON_NAME] 740H-1-7/32 SLUG SPLITTER® PUNCH UNIT 30.5 MM" at bounding box center [757, 419] width 470 height 19
drag, startPoint x: 526, startPoint y: 417, endPoint x: 929, endPoint y: 421, distance: 403.0
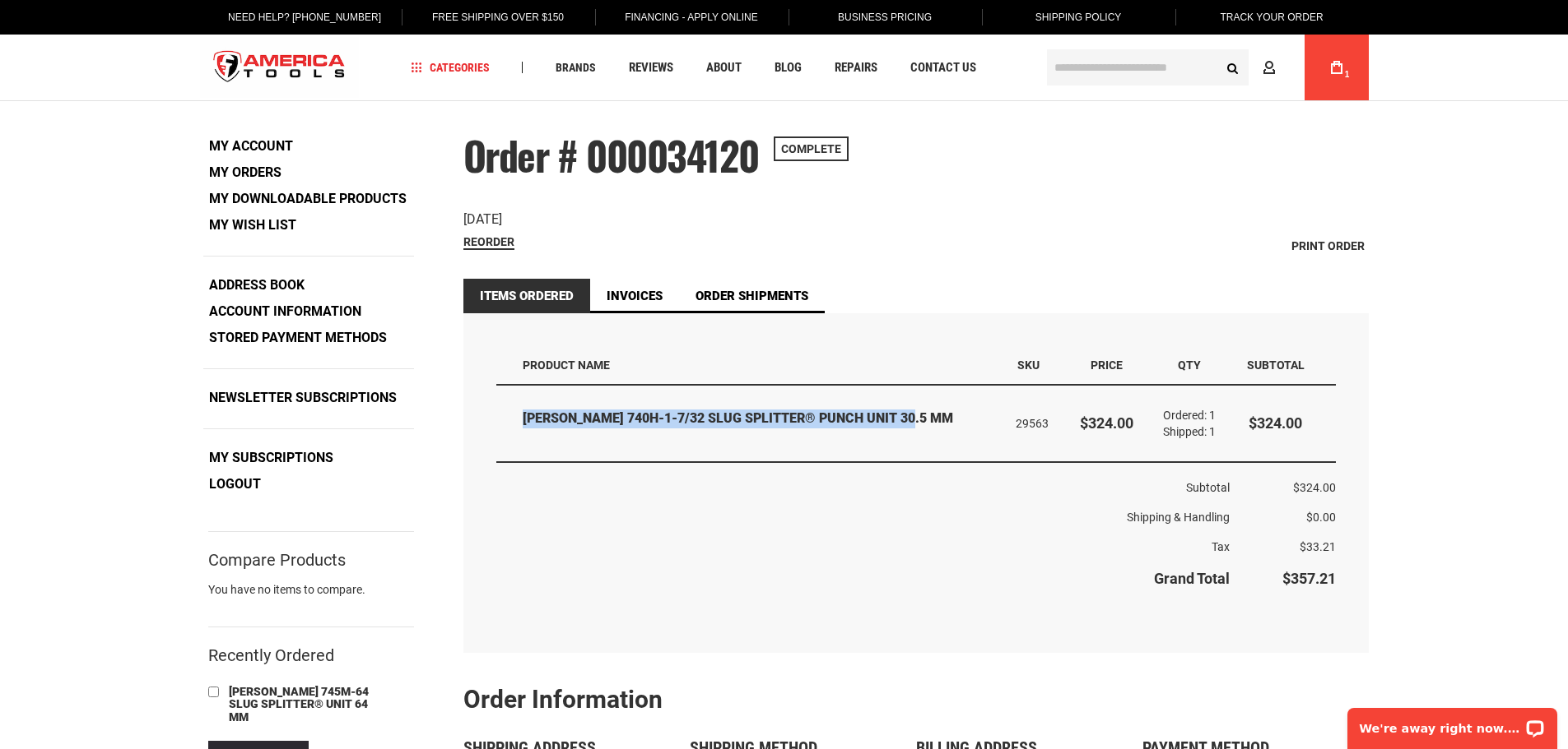
click at [929, 421] on strong "[PERSON_NAME] 740H-1-7/32 SLUG SPLITTER® PUNCH UNIT 30.5 MM" at bounding box center [757, 419] width 470 height 19
drag, startPoint x: 915, startPoint y: 417, endPoint x: 520, endPoint y: 407, distance: 395.1
click at [520, 407] on td "[PERSON_NAME] 740H-1-7/32 SLUG SPLITTER® PUNCH UNIT 30.5 MM" at bounding box center [749, 424] width 508 height 77
click at [526, 427] on strong "[PERSON_NAME] 740H-1-7/32 SLUG SPLITTER® PUNCH UNIT 30.5 MM" at bounding box center [757, 419] width 470 height 19
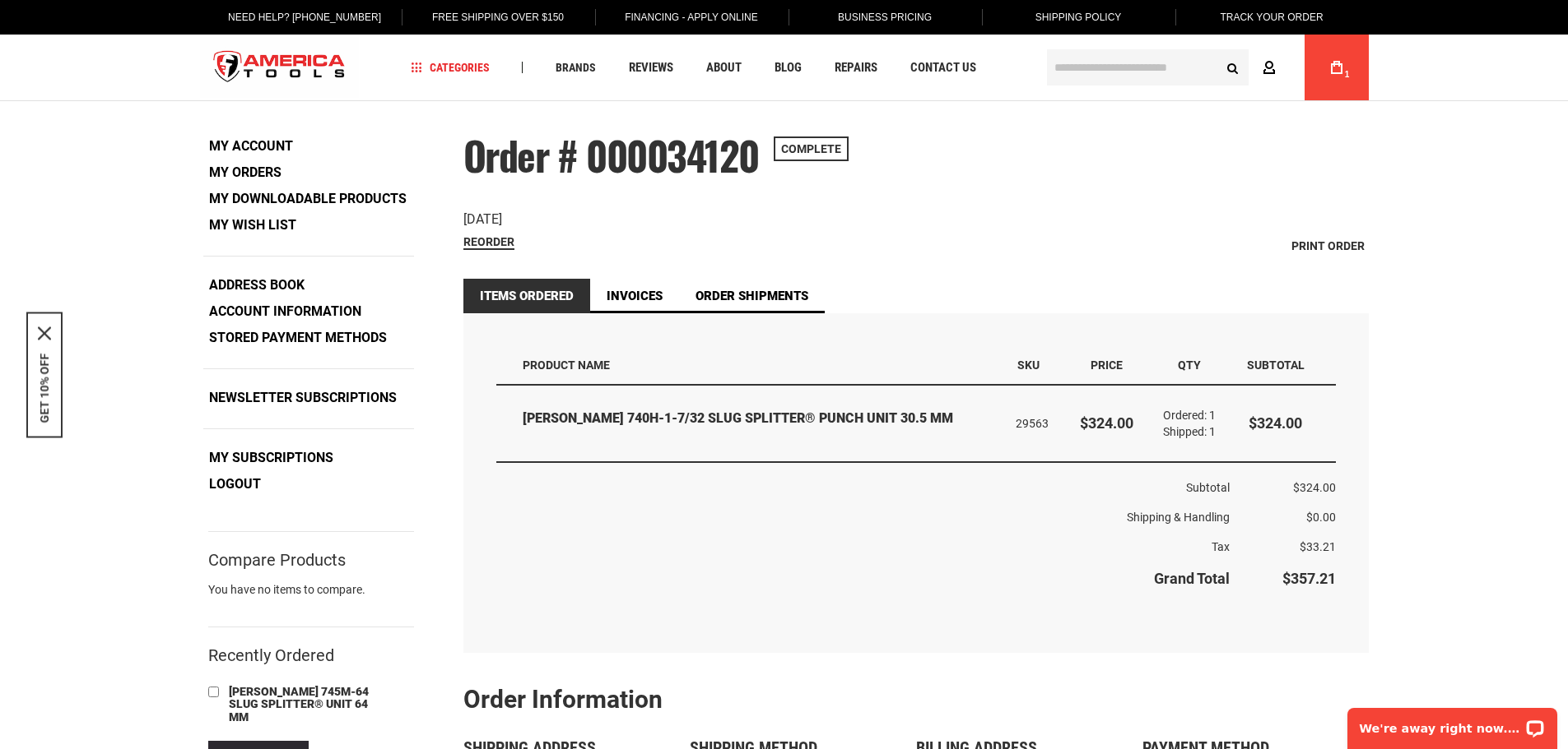
click at [1265, 61] on icon at bounding box center [1269, 68] width 13 height 16
click at [1107, 173] on link "My Orders" at bounding box center [1101, 177] width 73 height 23
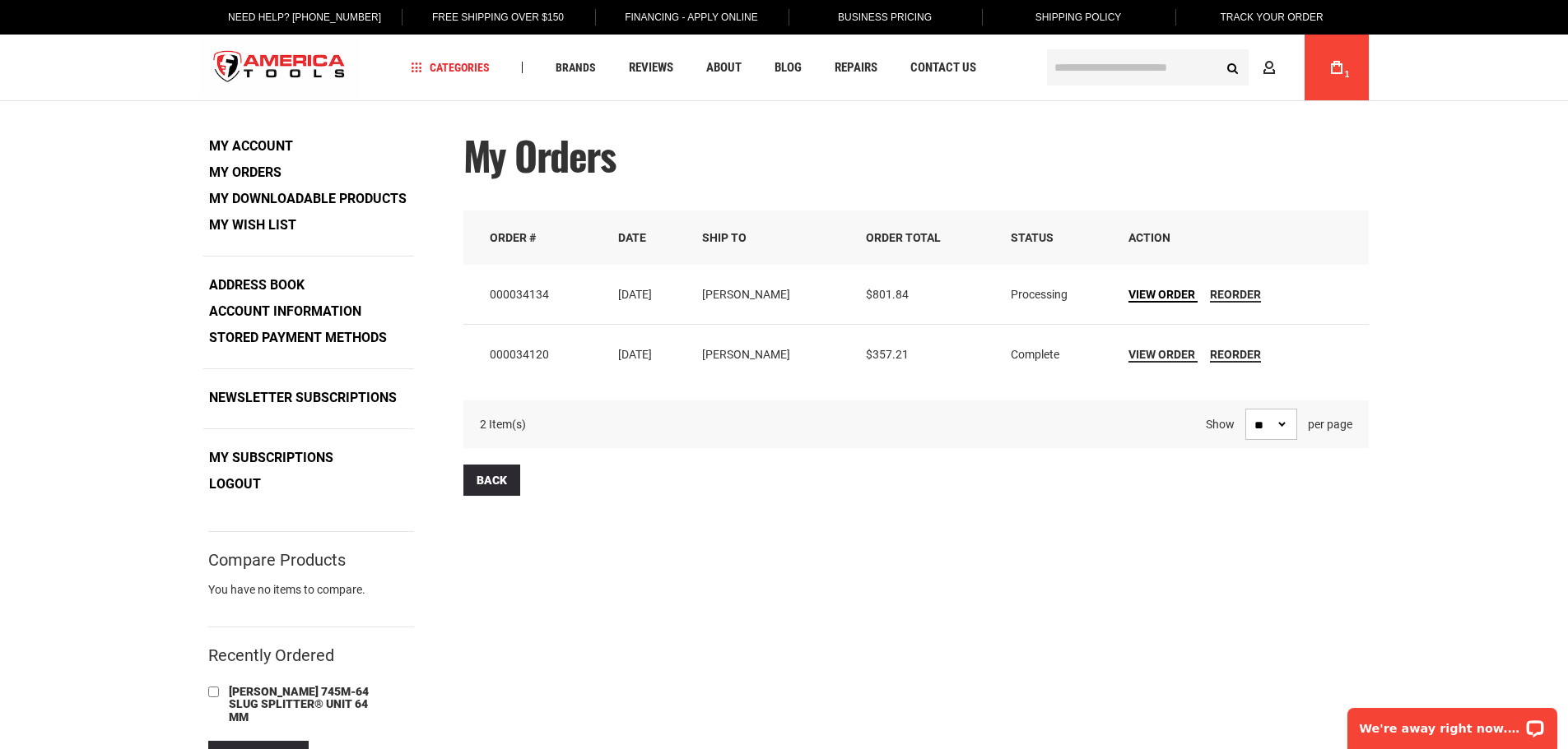
click at [1174, 293] on span "View Order" at bounding box center [1161, 294] width 66 height 13
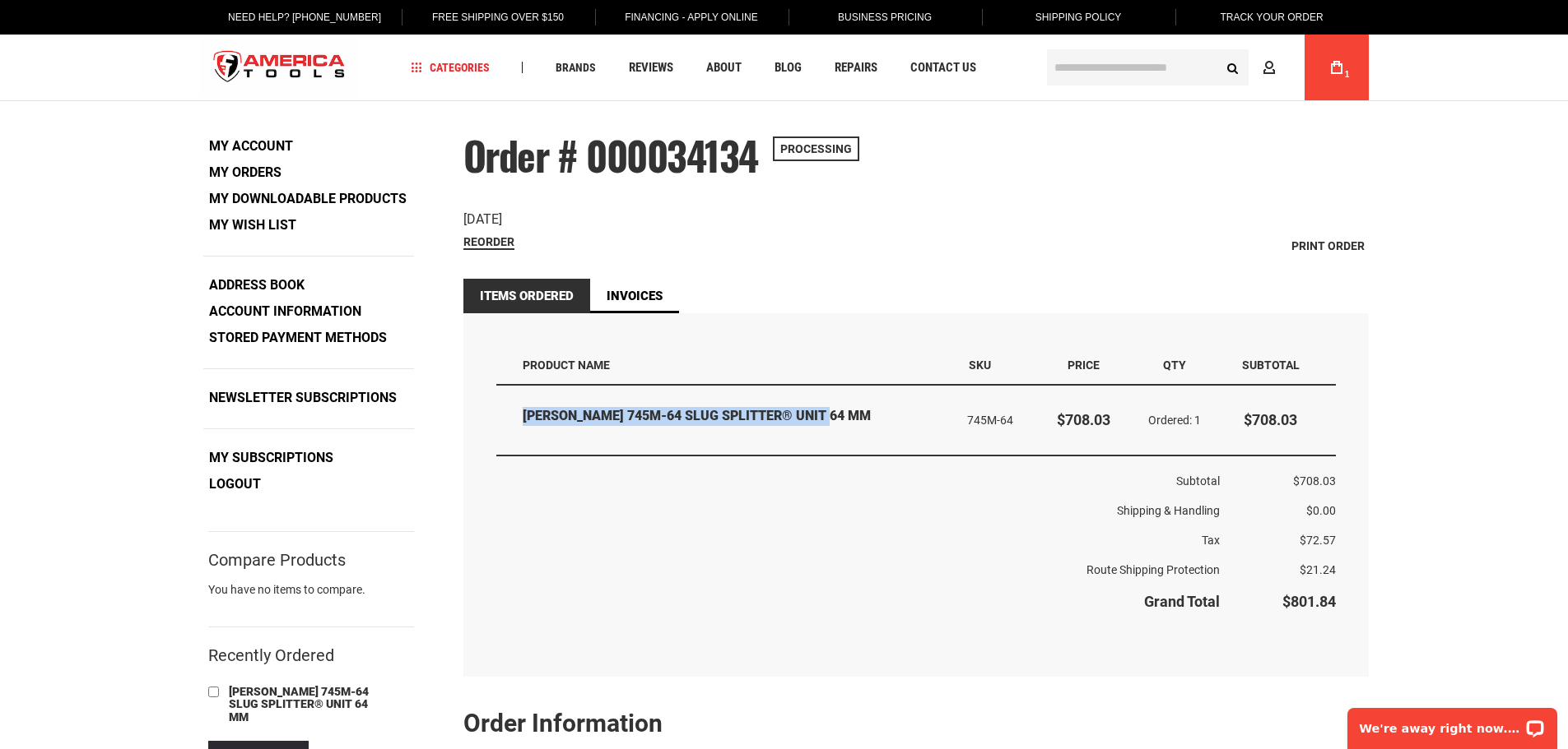
drag, startPoint x: 869, startPoint y: 410, endPoint x: 524, endPoint y: 418, distance: 345.1
click at [524, 418] on strong "[PERSON_NAME] 745M-64 SLUG SPLITTER® UNIT 64 MM" at bounding box center [733, 416] width 422 height 19
copy strong "[PERSON_NAME] 745M-64 SLUG SPLITTER® UNIT 64 MM"
